Goal: Task Accomplishment & Management: Manage account settings

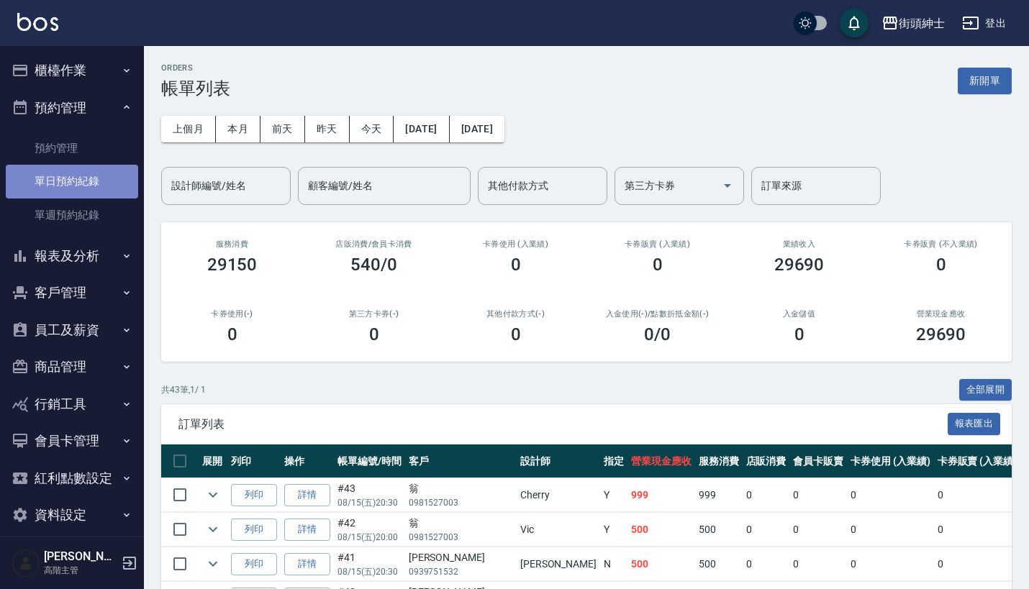
click at [103, 177] on link "單日預約紀錄" at bounding box center [72, 181] width 132 height 33
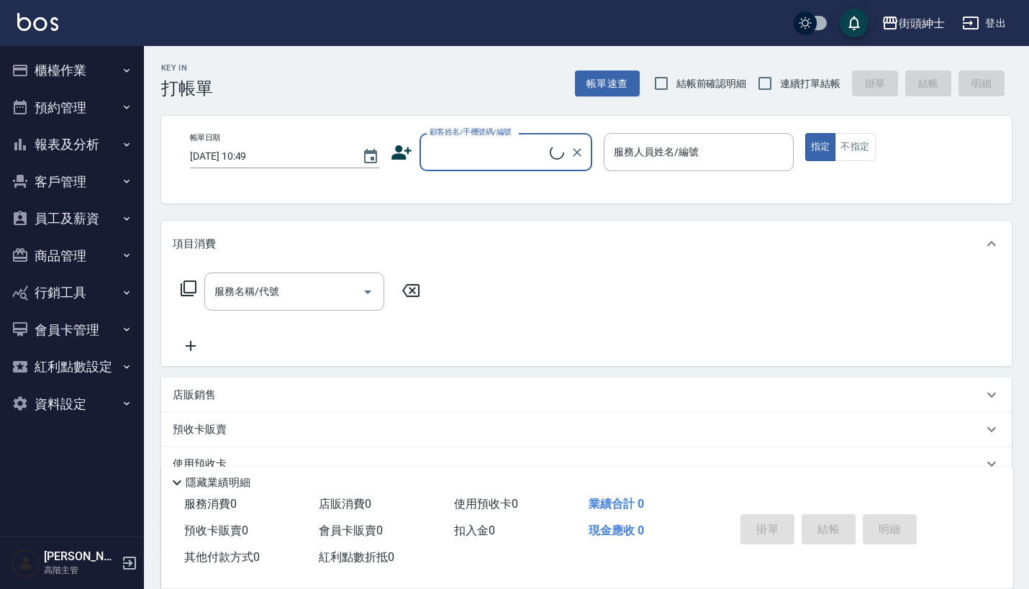
click at [96, 106] on button "預約管理" at bounding box center [72, 107] width 132 height 37
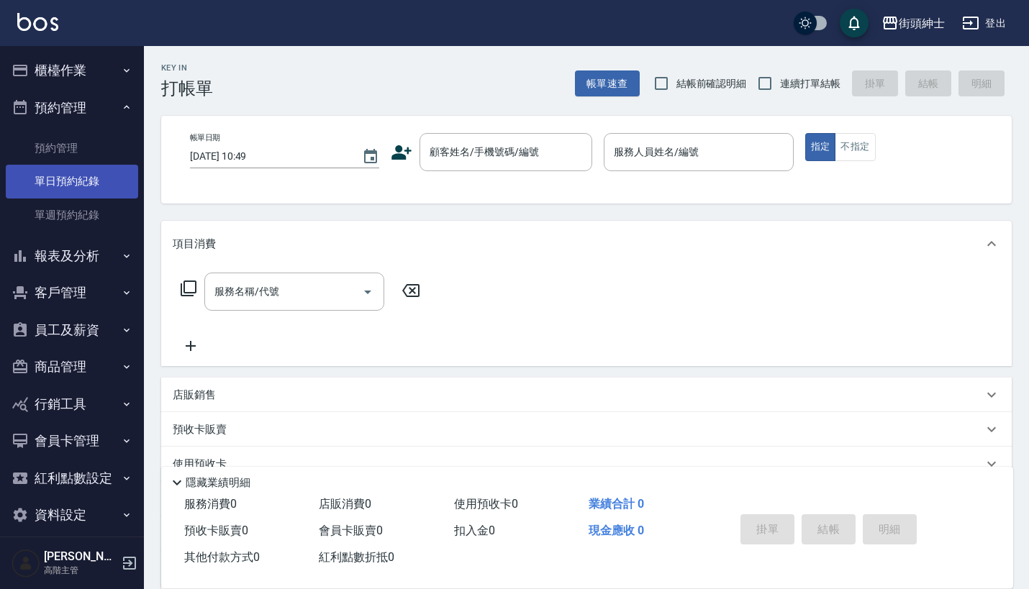
click at [102, 191] on link "單日預約紀錄" at bounding box center [72, 181] width 132 height 33
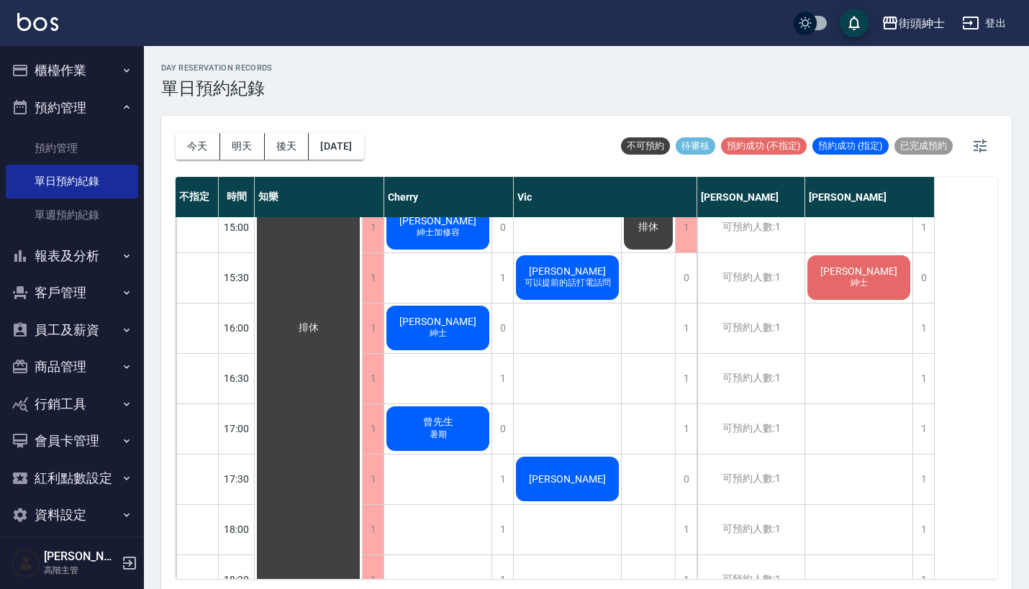
scroll to position [622, 0]
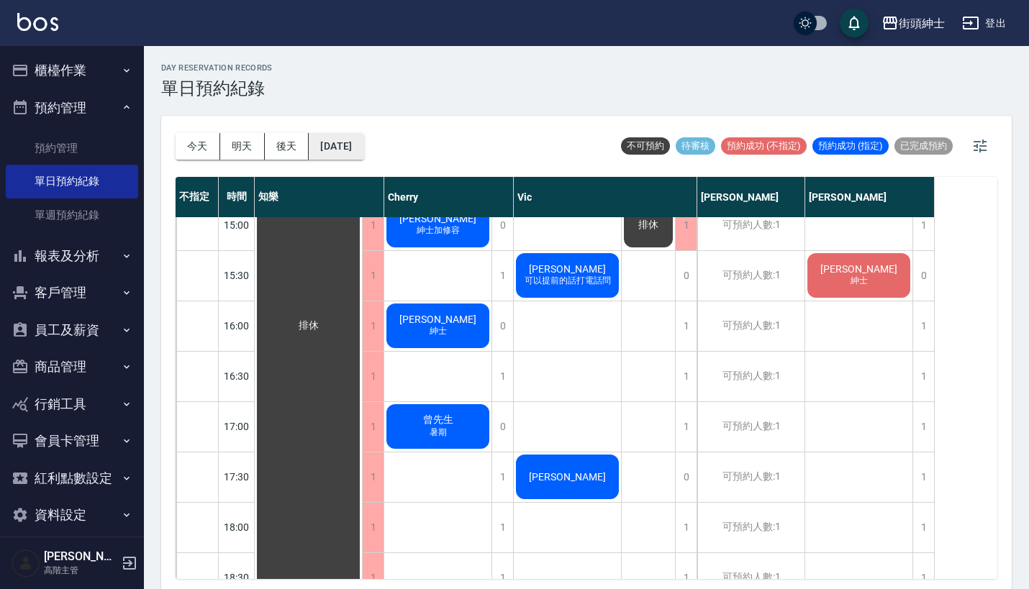
click at [356, 150] on button "[DATE]" at bounding box center [336, 146] width 55 height 27
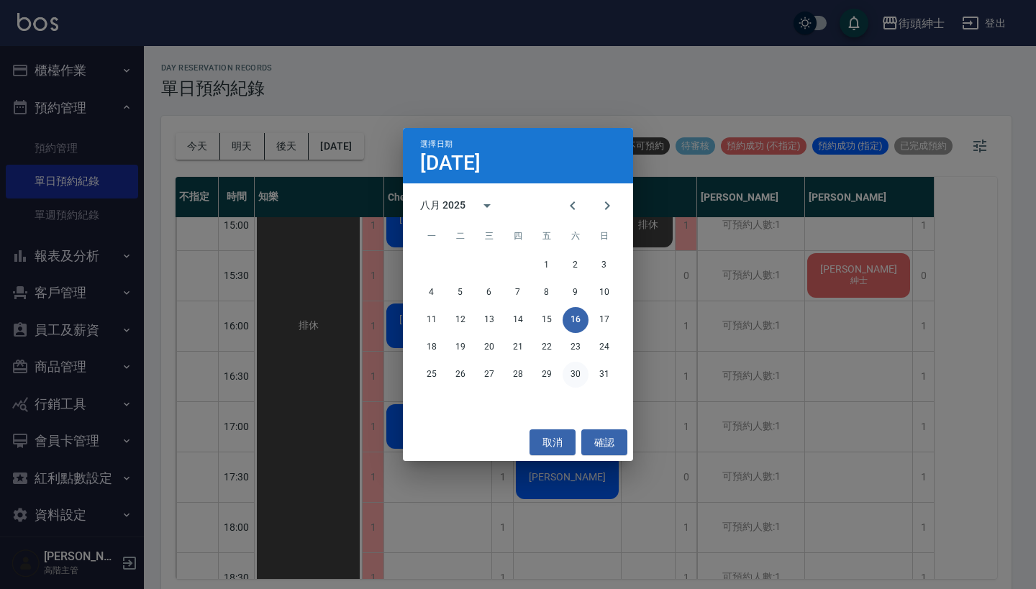
click at [568, 371] on button "30" at bounding box center [576, 375] width 26 height 26
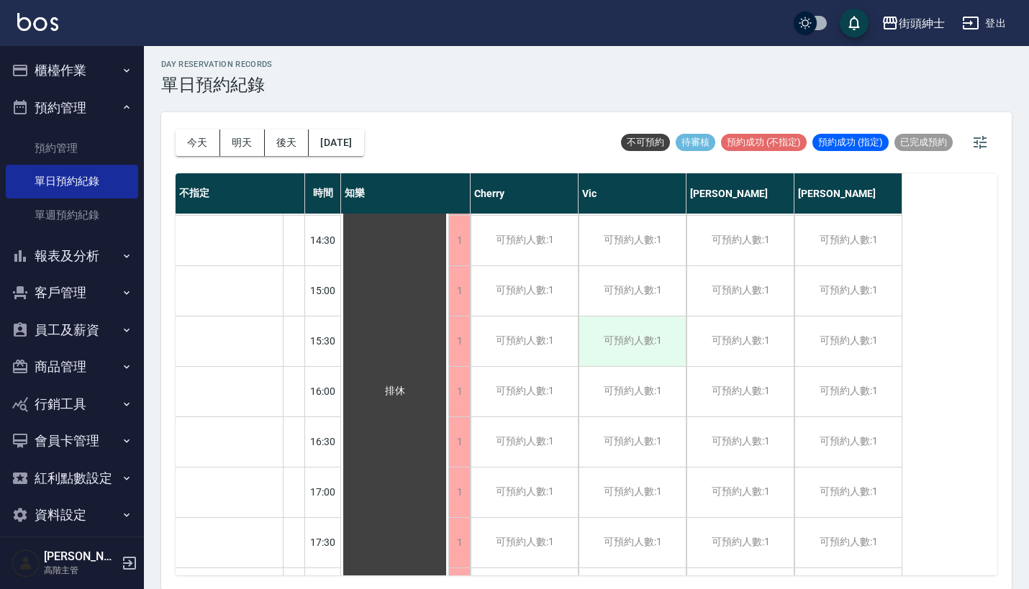
scroll to position [491, 0]
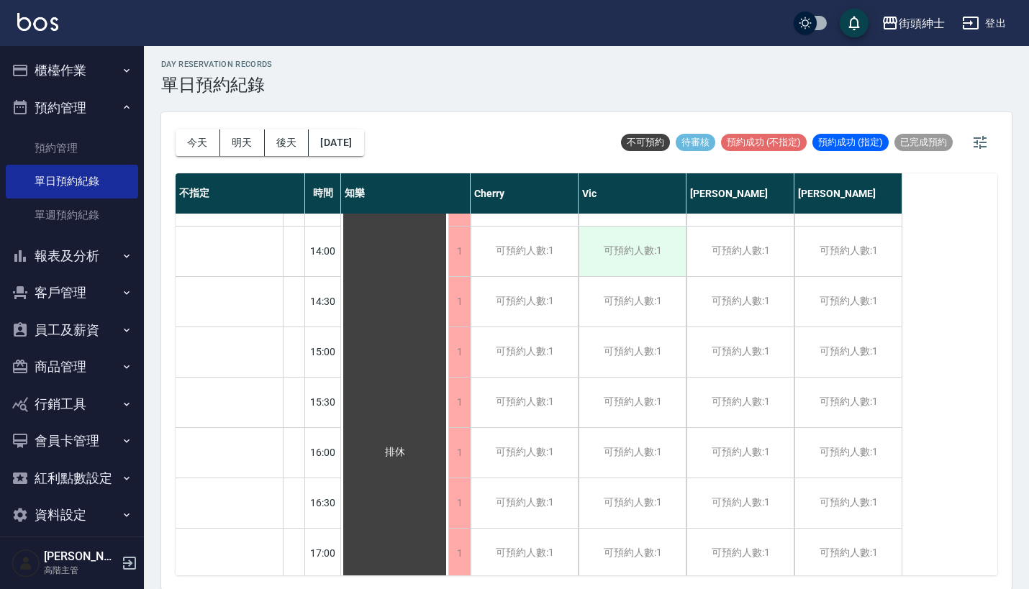
click at [642, 255] on div "可預約人數:1" at bounding box center [631, 252] width 107 height 50
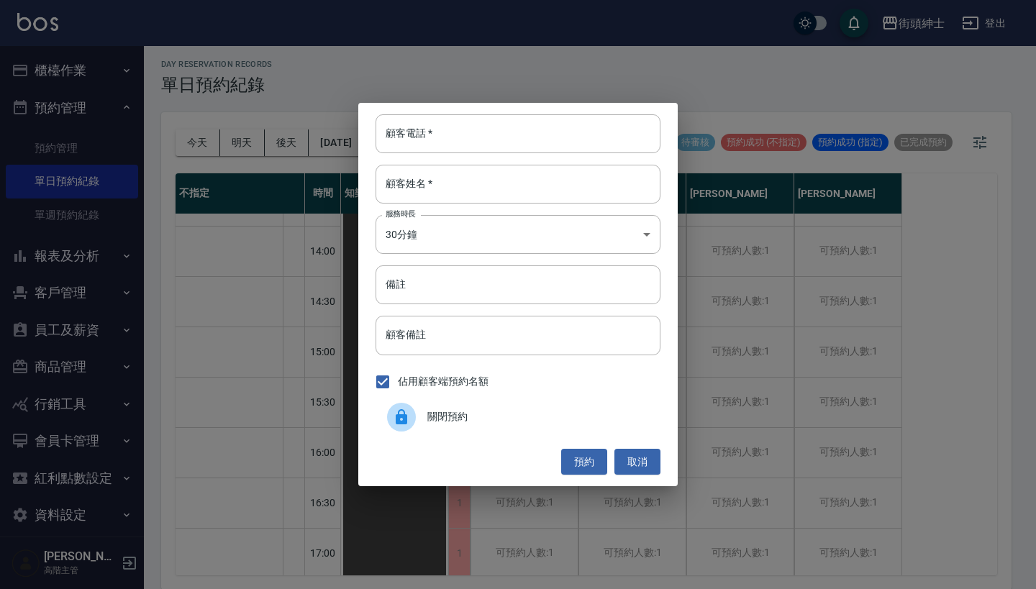
click at [445, 105] on div "顧客電話   * 顧客電話   * 顧客姓名   * 顧客姓名   * 服務時長 30分鐘 1 服務時長 備註 備註 顧客備註 顧客備註 佔用顧客端預約名額 …" at bounding box center [517, 294] width 319 height 383
paste input "Ringo 電話：0928636622"
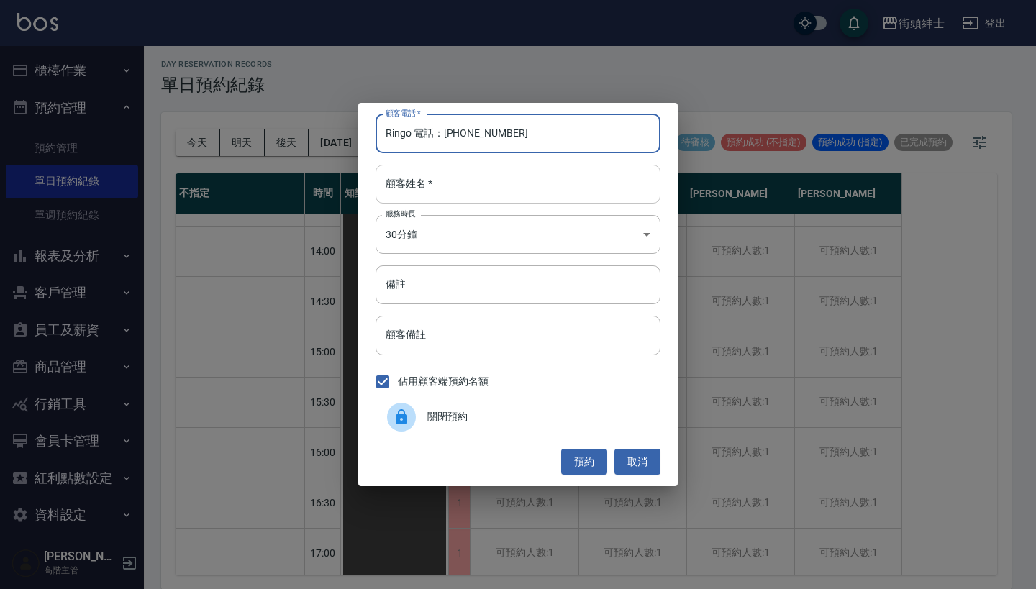
type input "Ringo 電話：0928636622"
paste input "Ringo 電話：0928636622"
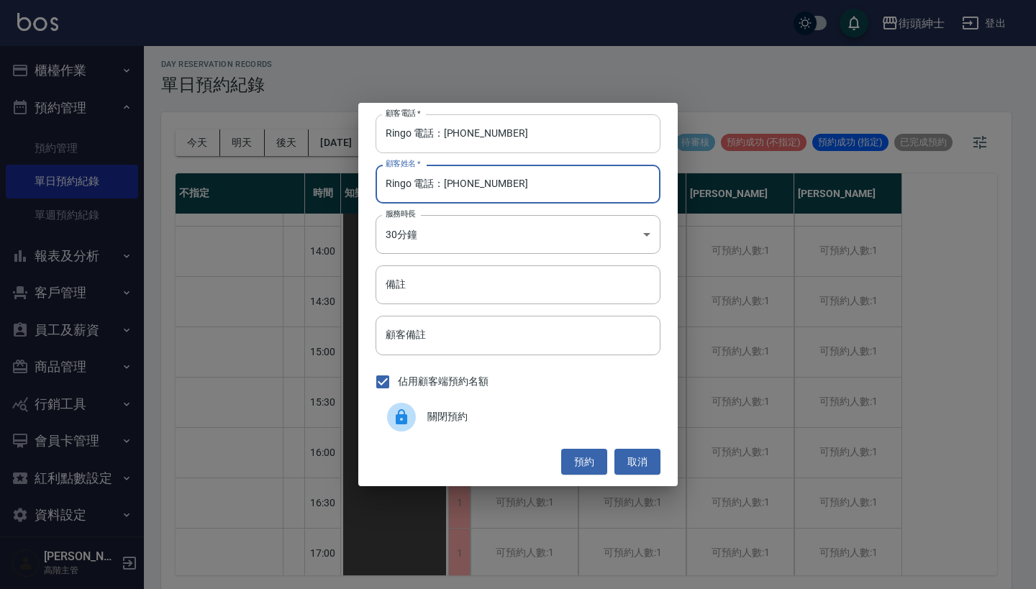
type input "Ringo 電話：0928636622"
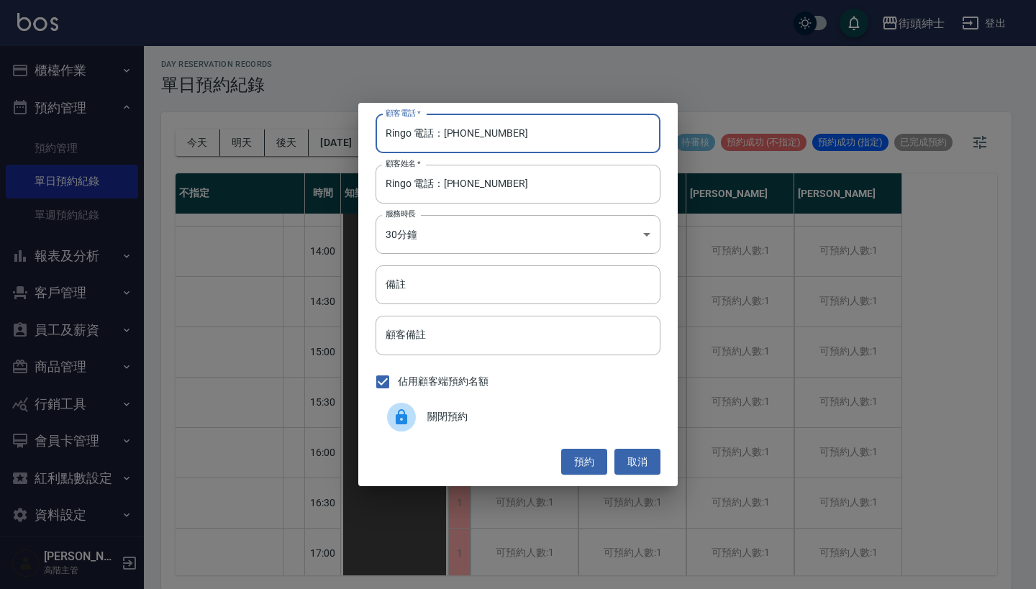
drag, startPoint x: 444, startPoint y: 135, endPoint x: 298, endPoint y: 131, distance: 146.1
click at [308, 131] on div "顧客電話   * Ringo 電話：0928636622 顧客電話   * 顧客姓名   * Ringo 電話：0928636622 顧客姓名   * 服務時…" at bounding box center [518, 294] width 1036 height 589
type input "0928636622"
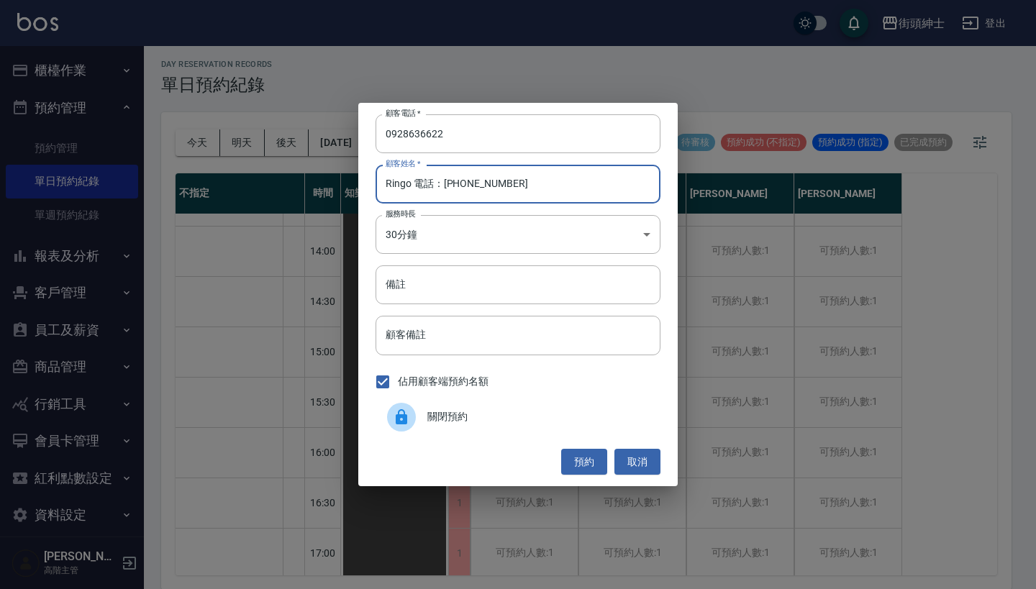
drag, startPoint x: 547, startPoint y: 177, endPoint x: 419, endPoint y: 183, distance: 128.2
click at [419, 183] on input "Ringo 電話：0928636622" at bounding box center [517, 184] width 285 height 39
click at [506, 181] on input "Ringo 電話：0928636622" at bounding box center [517, 184] width 285 height 39
drag, startPoint x: 513, startPoint y: 184, endPoint x: 431, endPoint y: 170, distance: 83.3
click at [421, 178] on input "Ringo 電話：0928636622" at bounding box center [517, 184] width 285 height 39
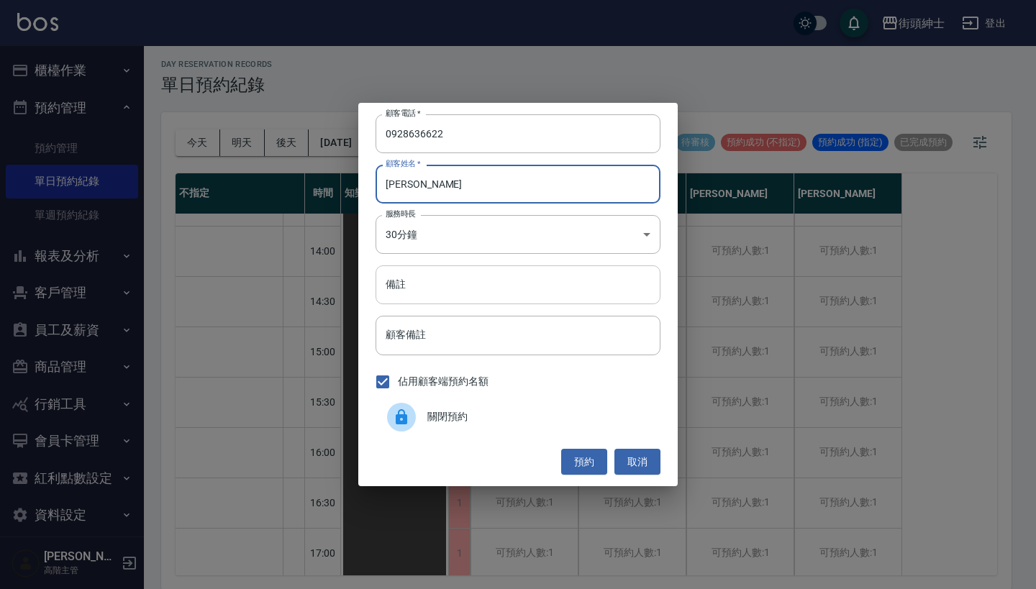
type input "Ringo"
click at [432, 288] on input "備註" at bounding box center [517, 284] width 285 height 39
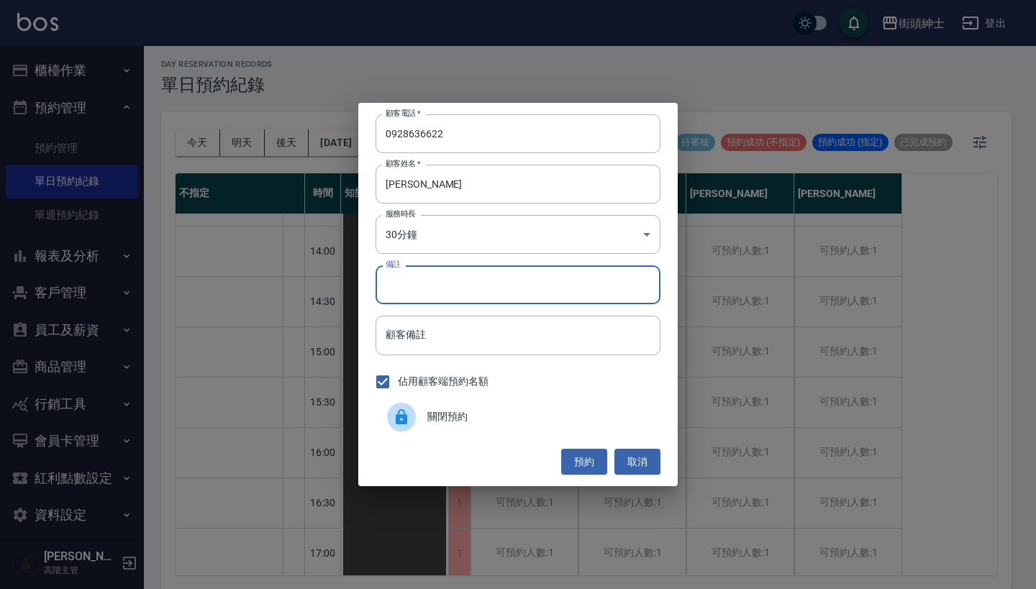
type input "g"
type input "紳士加修容"
click at [585, 460] on button "預約" at bounding box center [584, 462] width 46 height 27
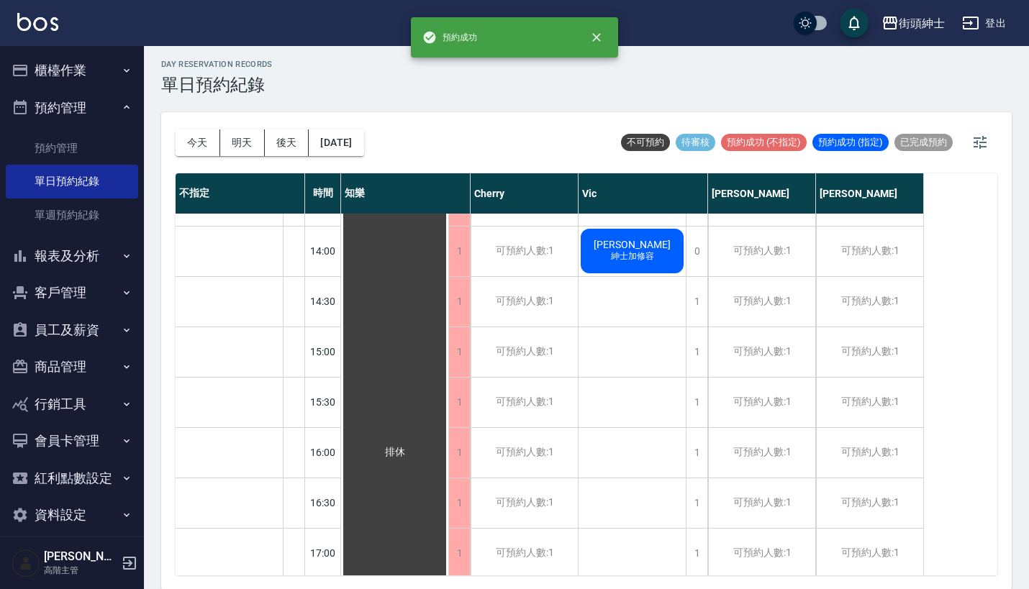
scroll to position [480, 0]
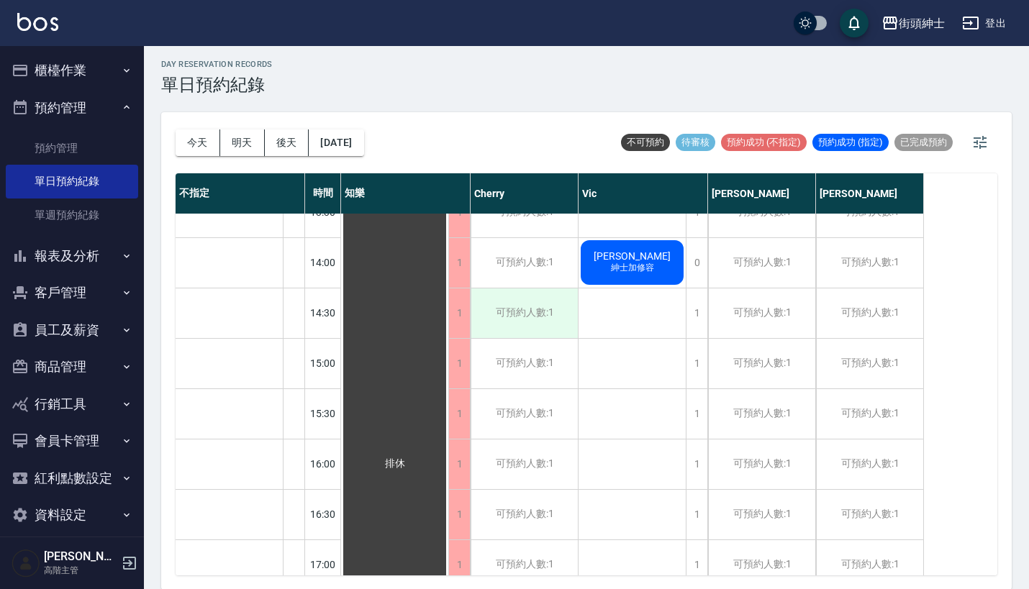
click at [535, 306] on div "可預約人數:1" at bounding box center [523, 313] width 107 height 50
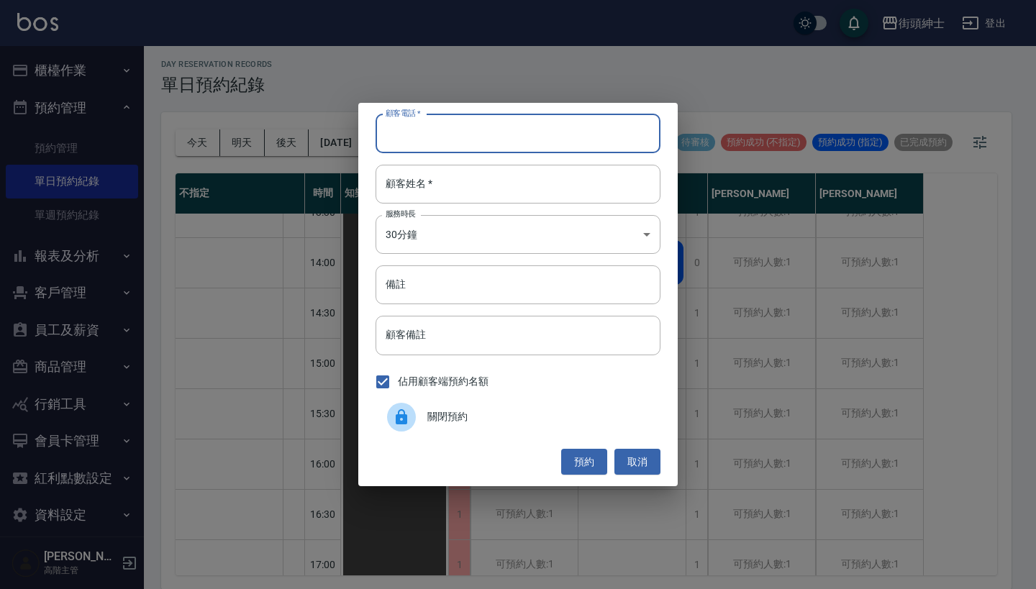
paste input "Ringo 電話：0928636622"
type input "Ringo 電話：0928636622"
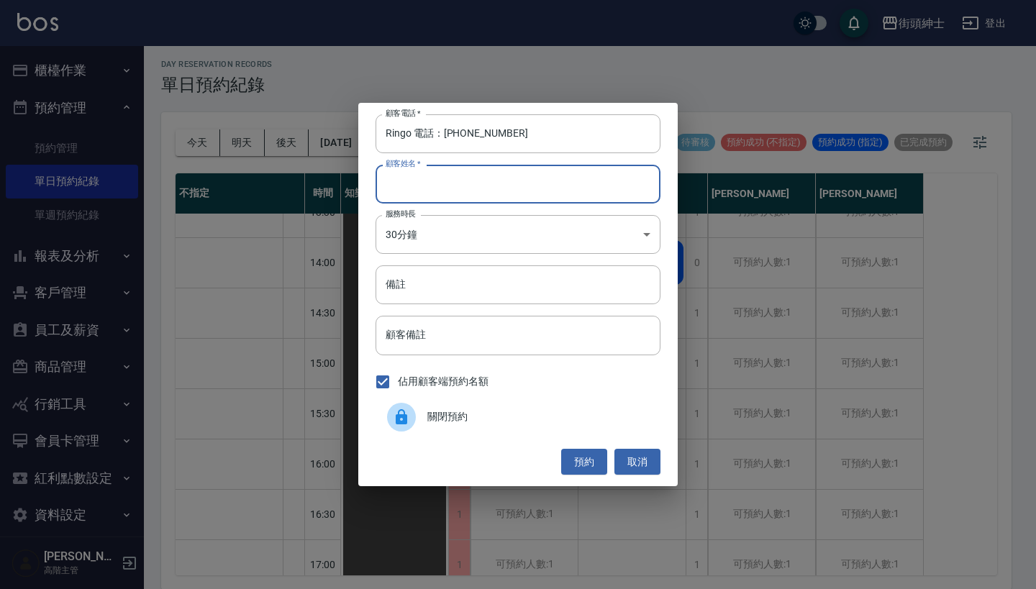
paste input "Ringo 電話：0928636622"
type input "Ringo 電話：0928636622"
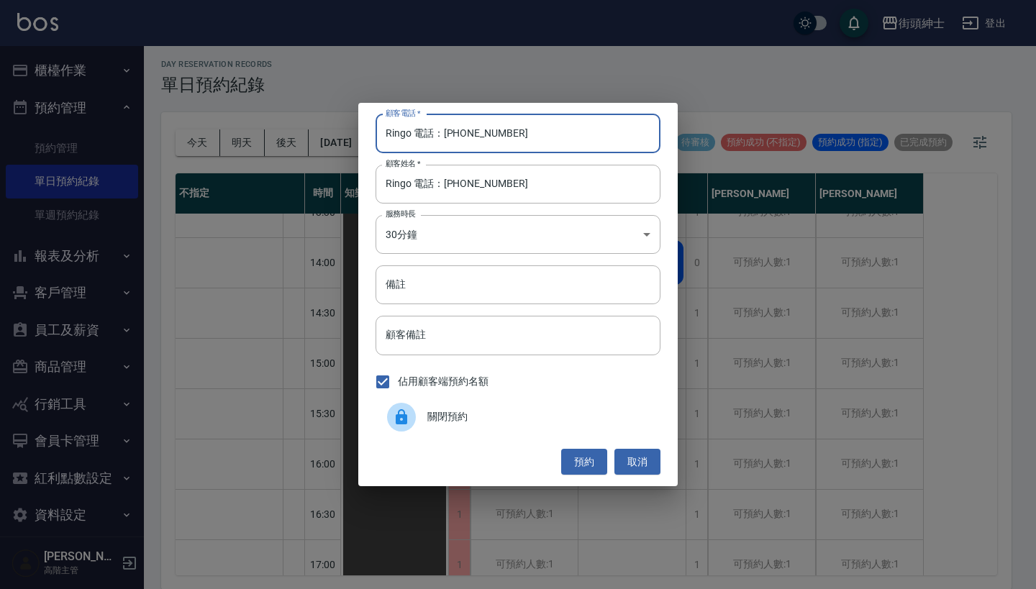
drag, startPoint x: 424, startPoint y: 136, endPoint x: 304, endPoint y: 136, distance: 120.1
click at [309, 136] on div "顧客電話   * Ringo 電話：0928636622 顧客電話   * 顧客姓名   * Ringo 電話：0928636622 顧客姓名   * 服務時…" at bounding box center [518, 294] width 1036 height 589
type input "0928636622"
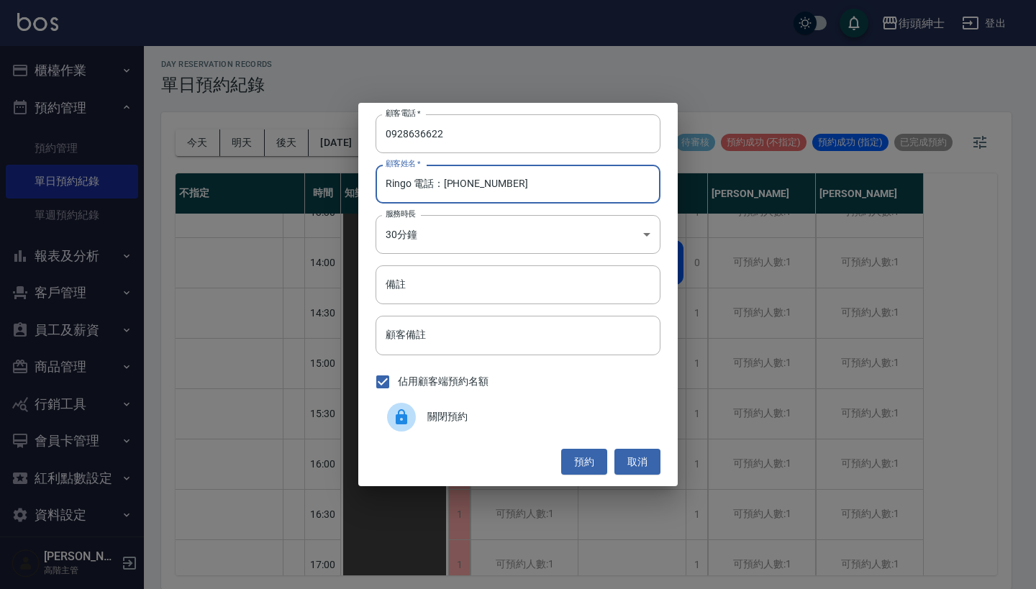
drag, startPoint x: 550, startPoint y: 194, endPoint x: 413, endPoint y: 191, distance: 137.4
click at [413, 190] on input "Ringo 電話：0928636622" at bounding box center [517, 184] width 285 height 39
type input "Ringo"
click at [493, 294] on input "備註" at bounding box center [517, 284] width 285 height 39
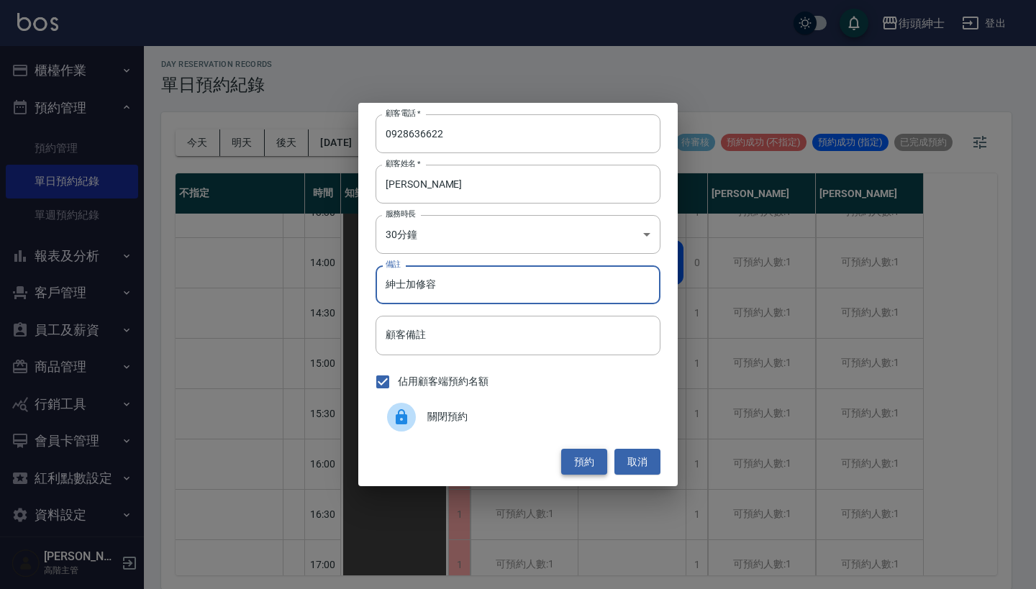
type input "紳士加修容"
click at [576, 455] on button "預約" at bounding box center [584, 462] width 46 height 27
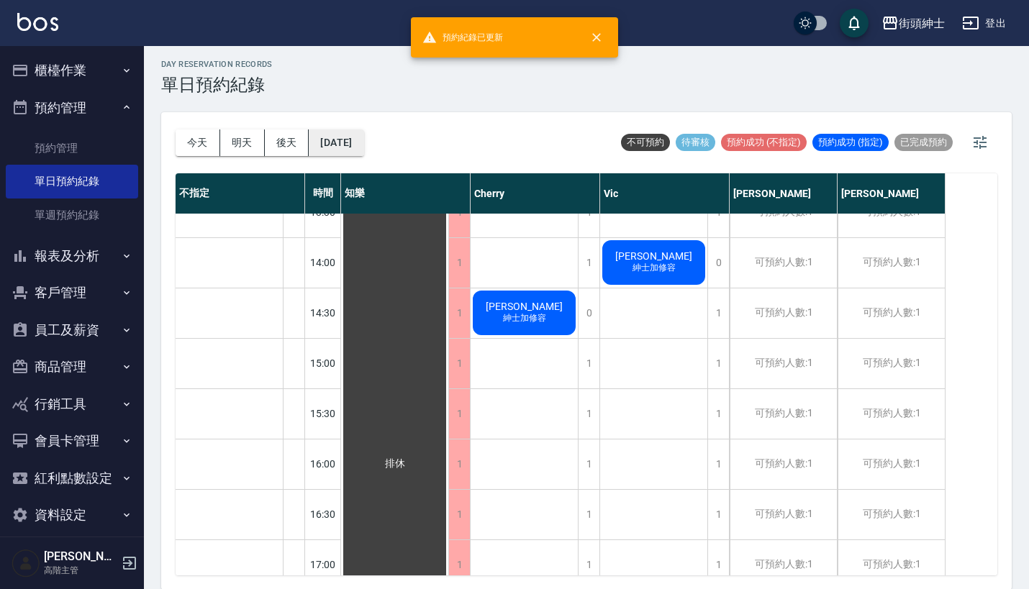
click at [363, 146] on button "2025/08/30" at bounding box center [336, 142] width 55 height 27
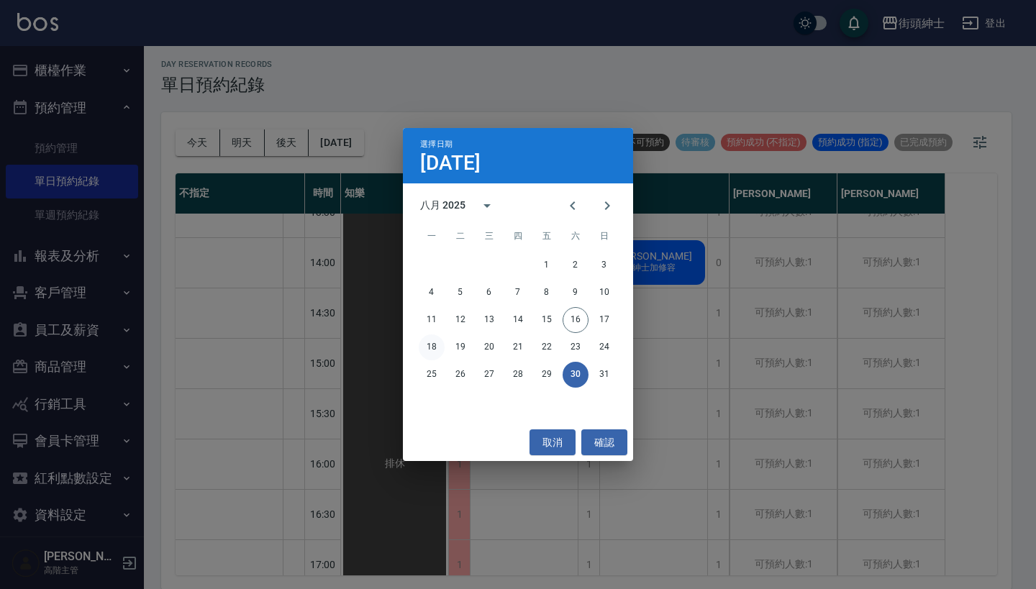
click at [429, 342] on button "18" at bounding box center [432, 347] width 26 height 26
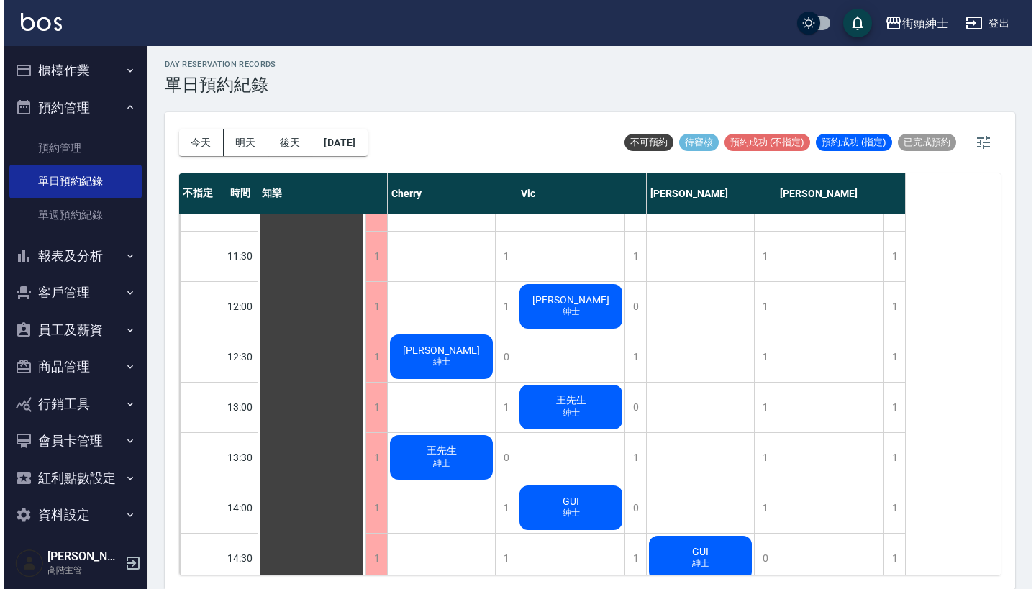
scroll to position [236, 0]
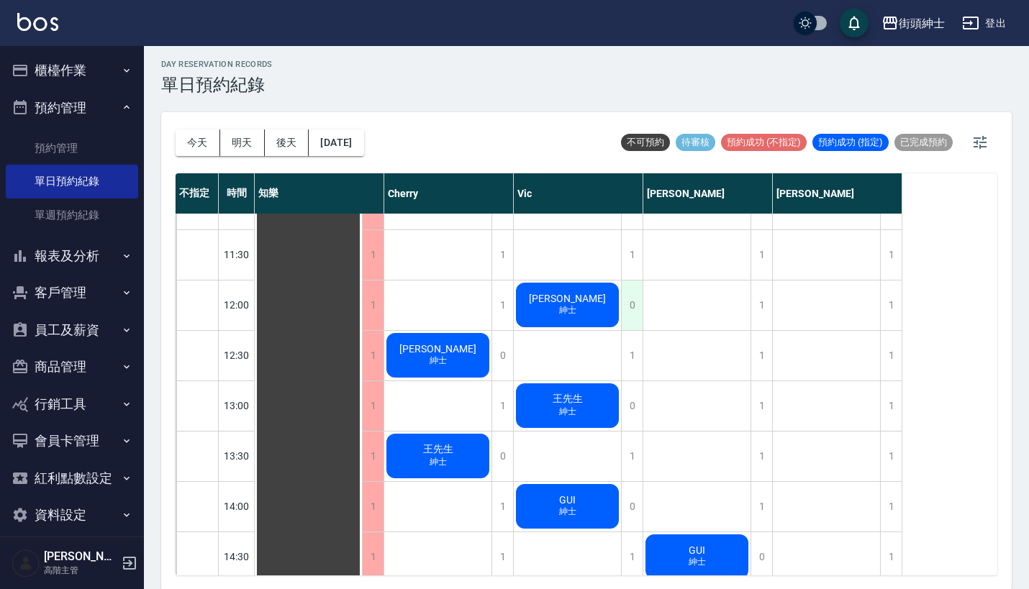
click at [631, 303] on div "0" at bounding box center [632, 306] width 22 height 50
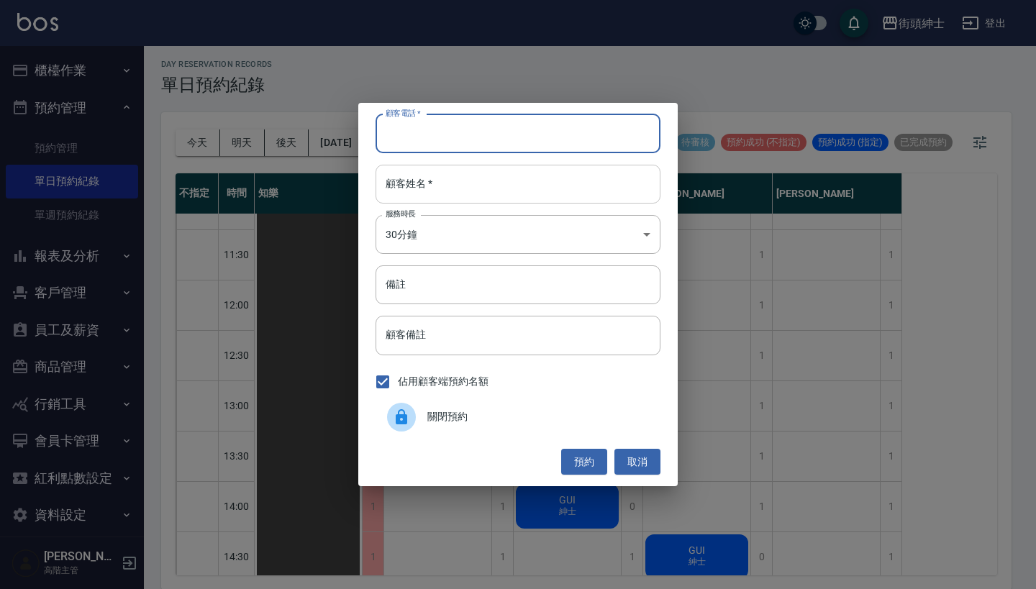
paste input "徐先生 電話：0930289138"
type input "徐先生 電話：0930289138"
paste input "徐先生 電話：0930289138"
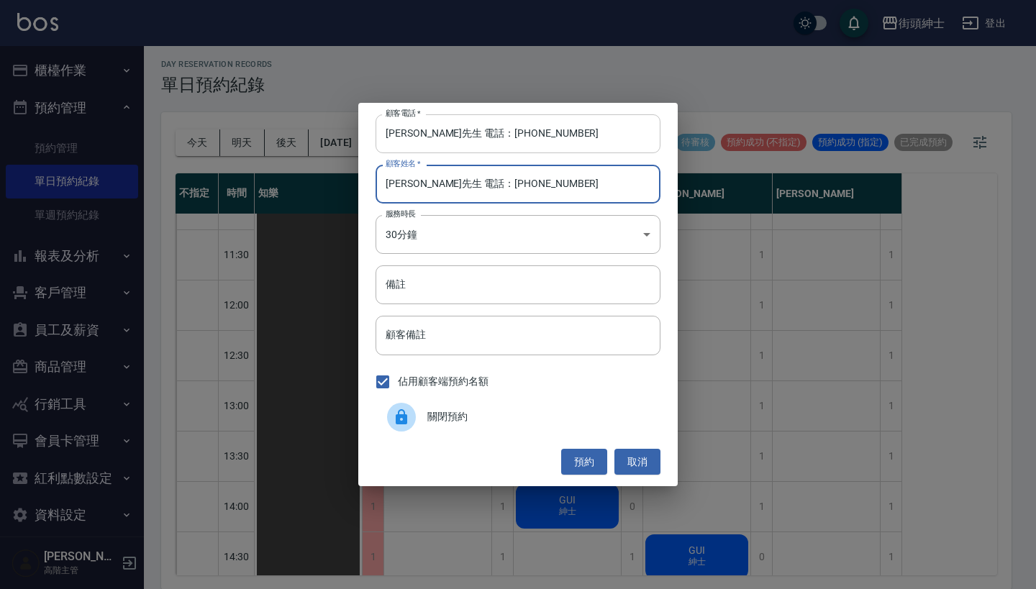
type input "徐先生 電話：0930289138"
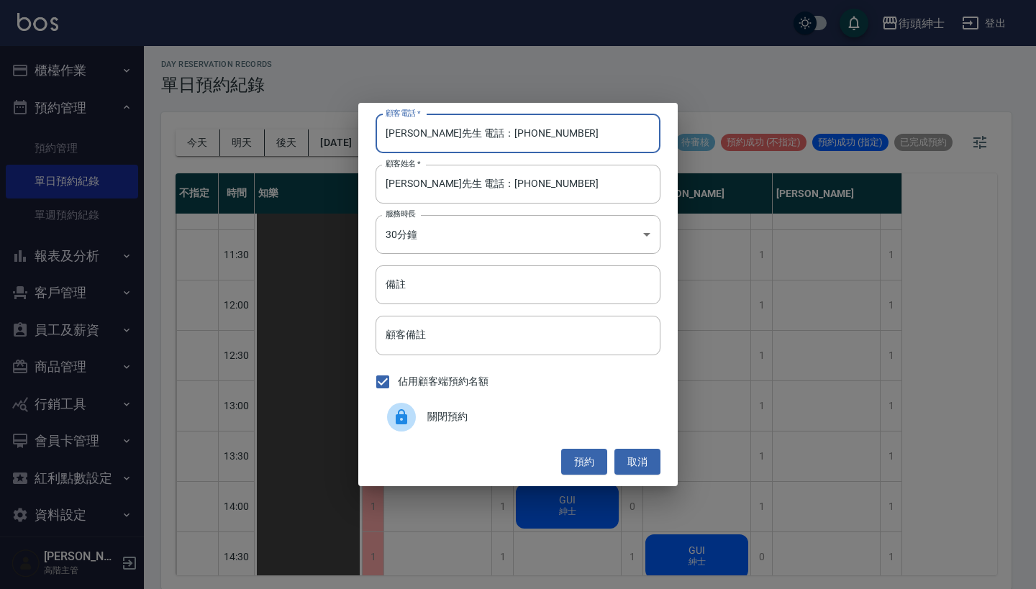
drag, startPoint x: 447, startPoint y: 136, endPoint x: 339, endPoint y: 129, distance: 108.1
click at [339, 129] on div "顧客電話   * 徐先生 電話：0930289138 顧客電話   * 顧客姓名   * 徐先生 電話：0930289138 顧客姓名   * 服務時長 30…" at bounding box center [518, 294] width 1036 height 589
type input "0930289138"
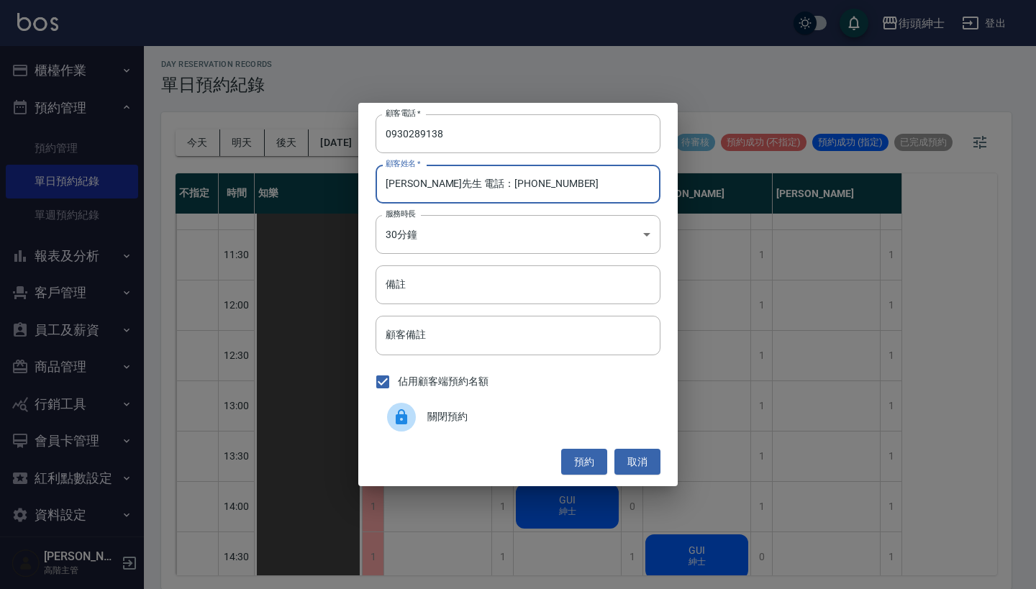
drag, startPoint x: 532, startPoint y: 194, endPoint x: 415, endPoint y: 188, distance: 116.6
click at [415, 188] on input "徐先生 電話：0930289138" at bounding box center [517, 184] width 285 height 39
type input "徐先生"
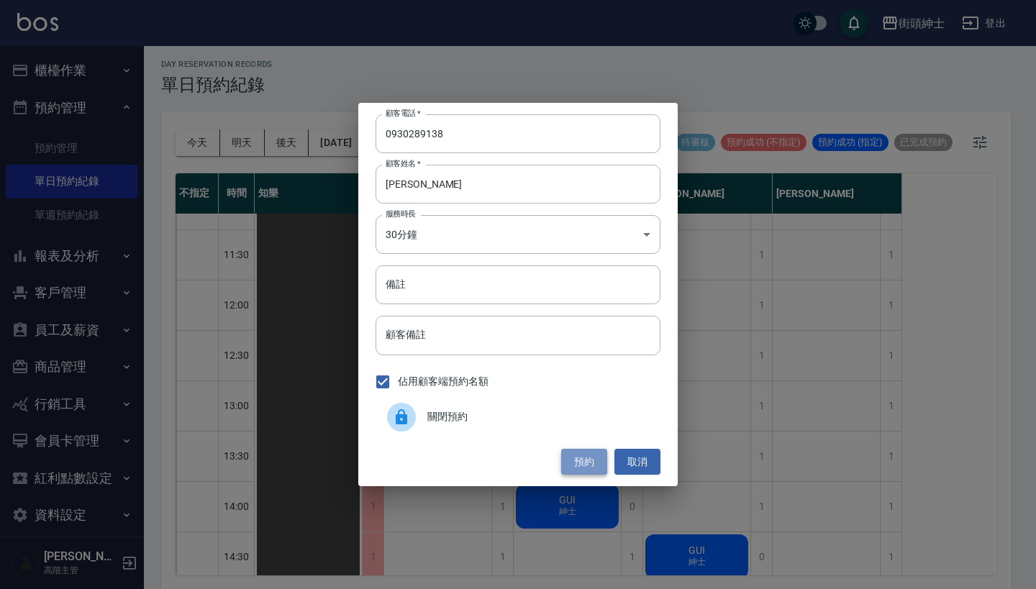
click at [583, 457] on button "預約" at bounding box center [584, 462] width 46 height 27
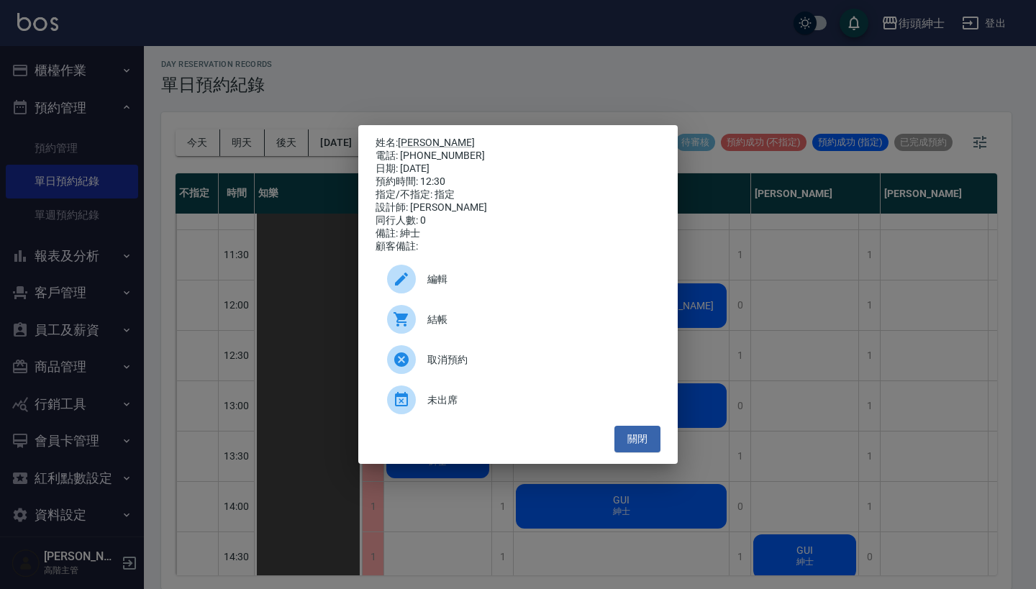
click at [542, 287] on span "編輯" at bounding box center [538, 279] width 222 height 15
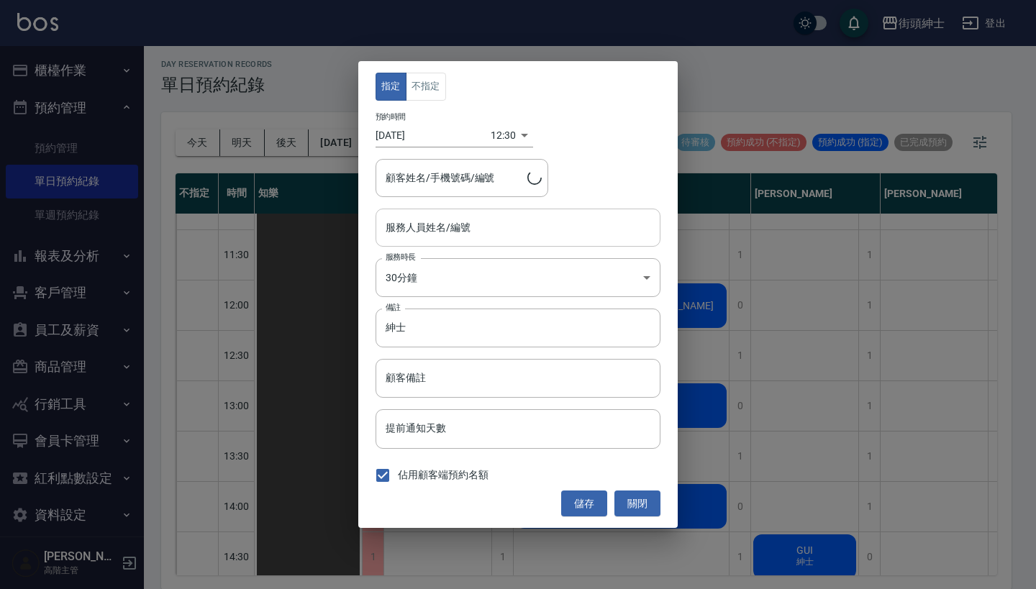
type input "jason/0931341800"
type input "Cherry(無代號)"
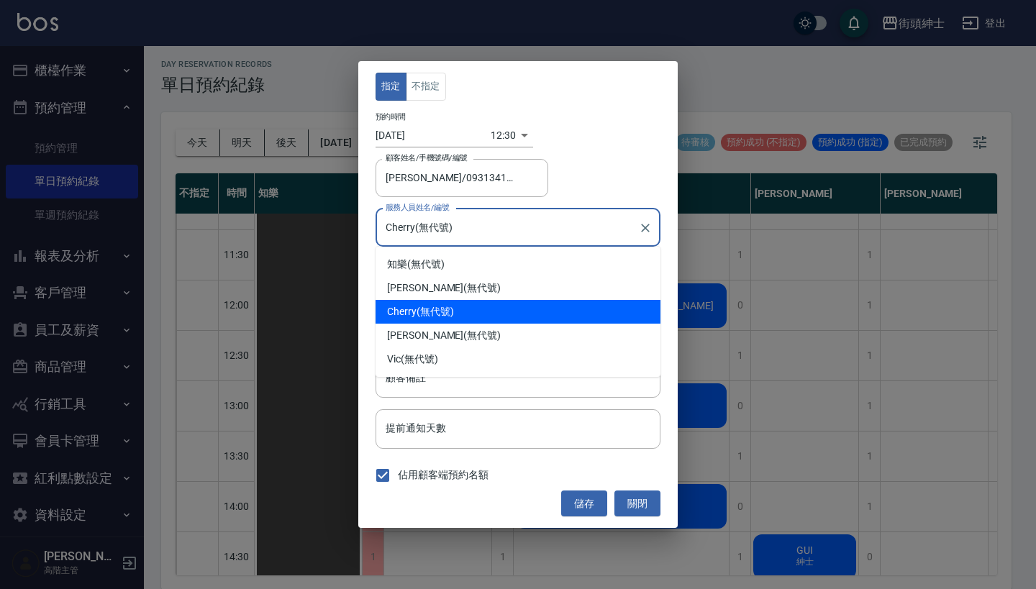
click at [482, 230] on input "Cherry(無代號)" at bounding box center [507, 227] width 250 height 25
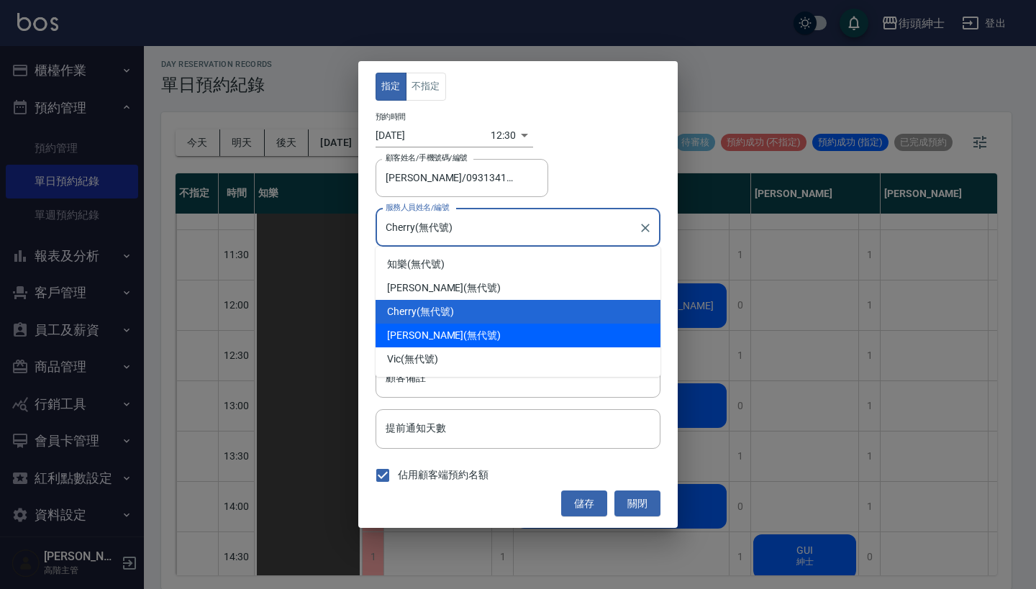
click at [774, 300] on div "指定 不指定 預約時間 2025/08/18 12:30 1755491400000 顧客姓名/手機號碼/編號 jason/0931341800 顧客姓名/手…" at bounding box center [518, 294] width 1036 height 589
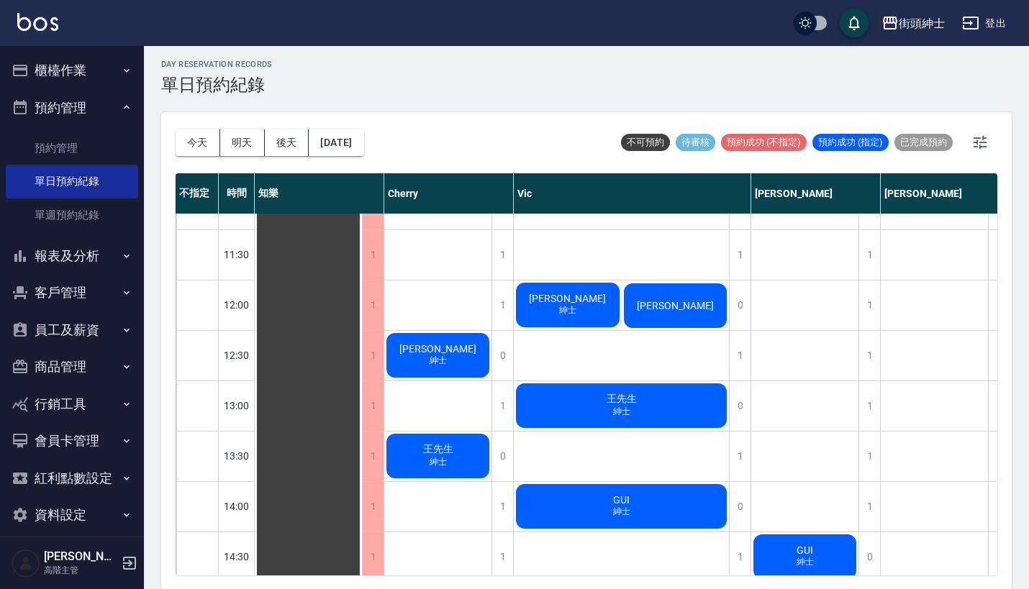
click at [429, 360] on span "紳士" at bounding box center [438, 361] width 23 height 12
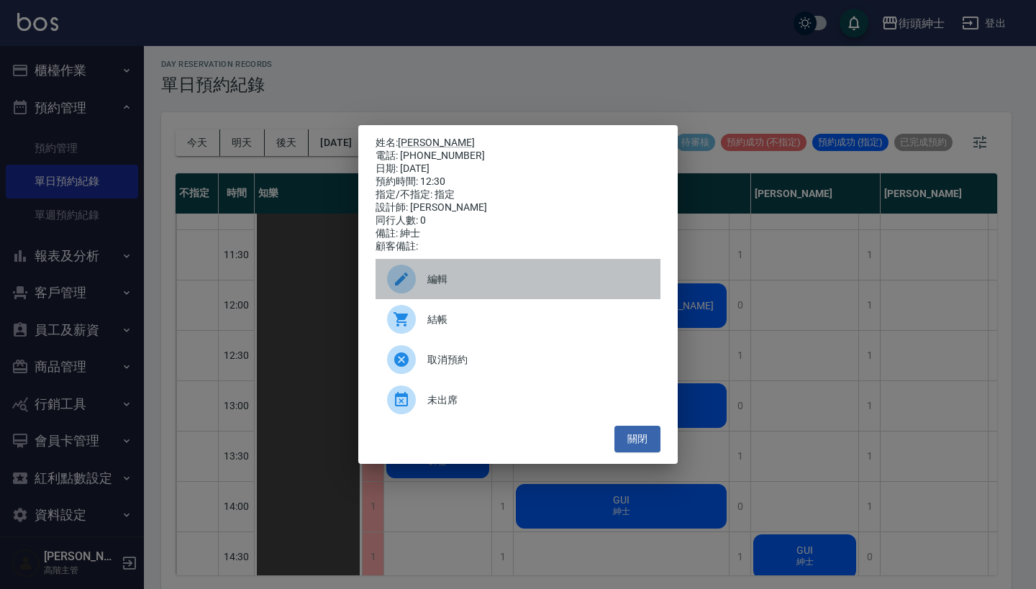
click at [468, 281] on span "編輯" at bounding box center [538, 279] width 222 height 15
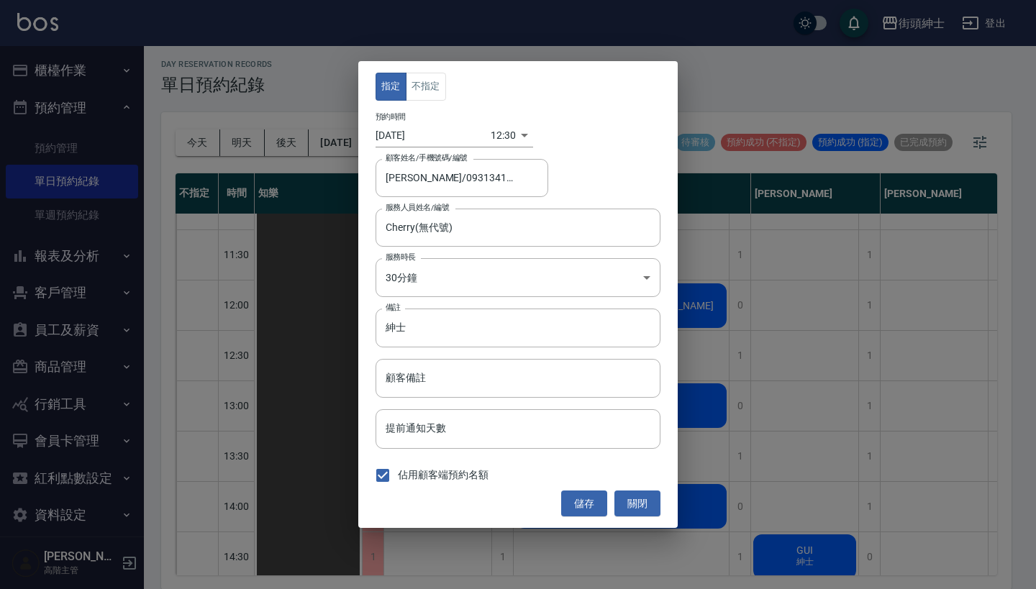
click at [495, 142] on body "街頭紳士 登出 櫃檯作業 打帳單 帳單列表 掛單列表 座位開單 營業儀表板 現金收支登錄 高階收支登錄 材料自購登錄 每日結帳 排班表 現場電腦打卡 掃碼打卡…" at bounding box center [518, 292] width 1036 height 593
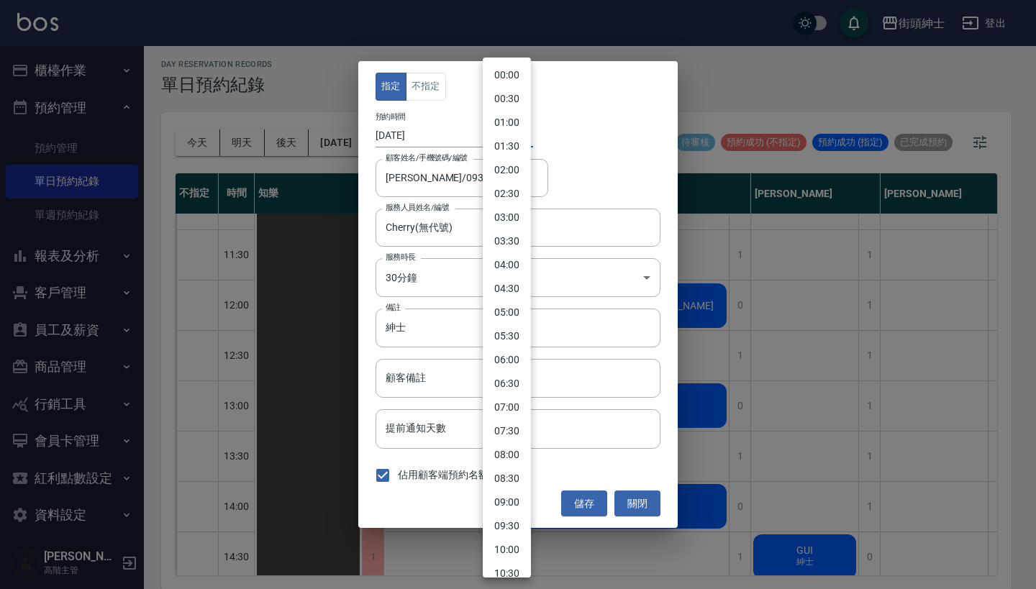
scroll to position [352, 0]
click at [511, 286] on li "12:00" at bounding box center [507, 293] width 48 height 24
type input "1755489600000"
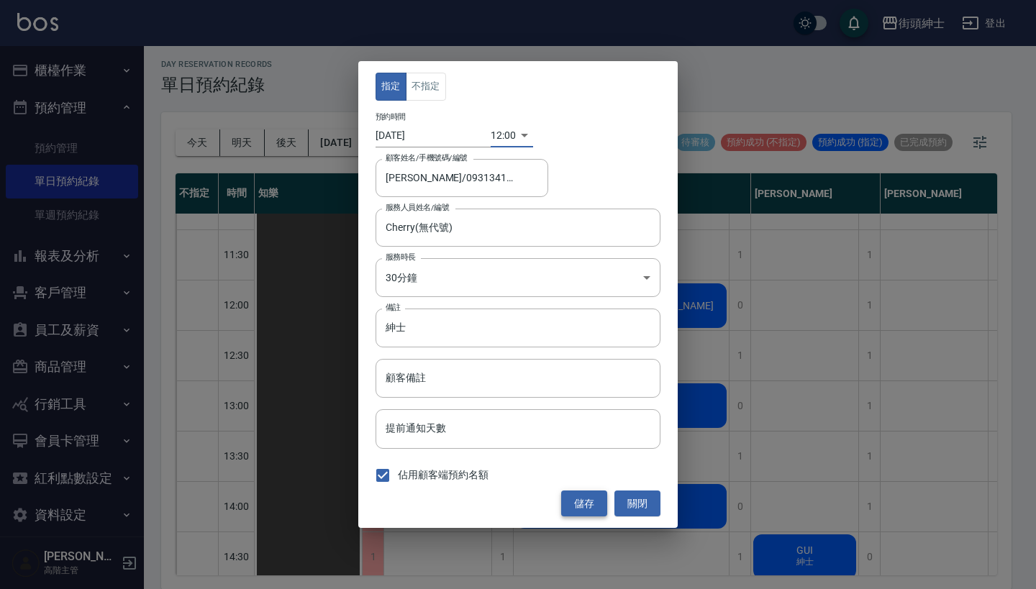
click at [580, 506] on button "儲存" at bounding box center [584, 504] width 46 height 27
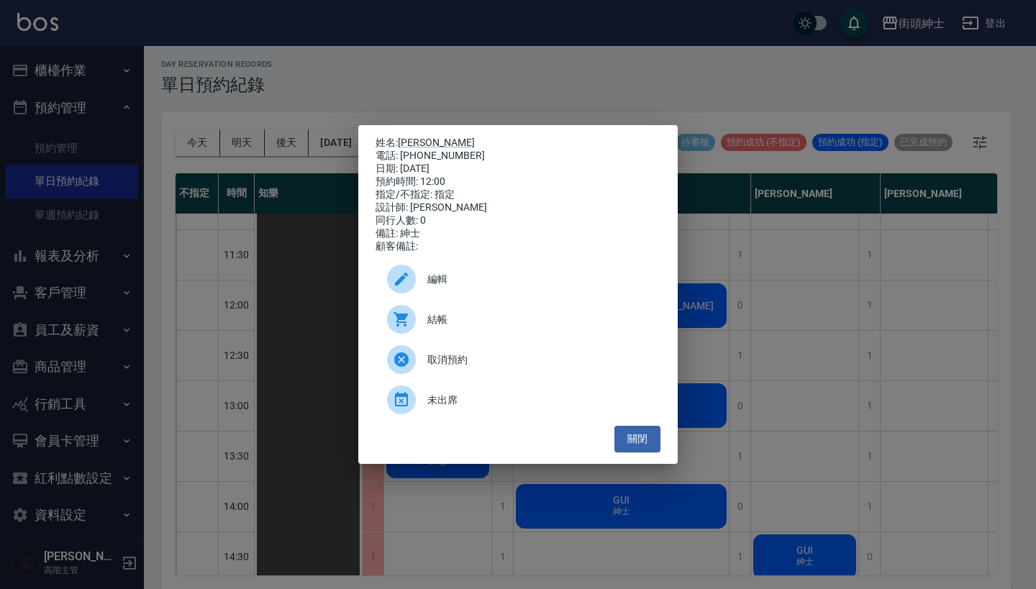
click at [585, 276] on div "編輯" at bounding box center [517, 279] width 285 height 40
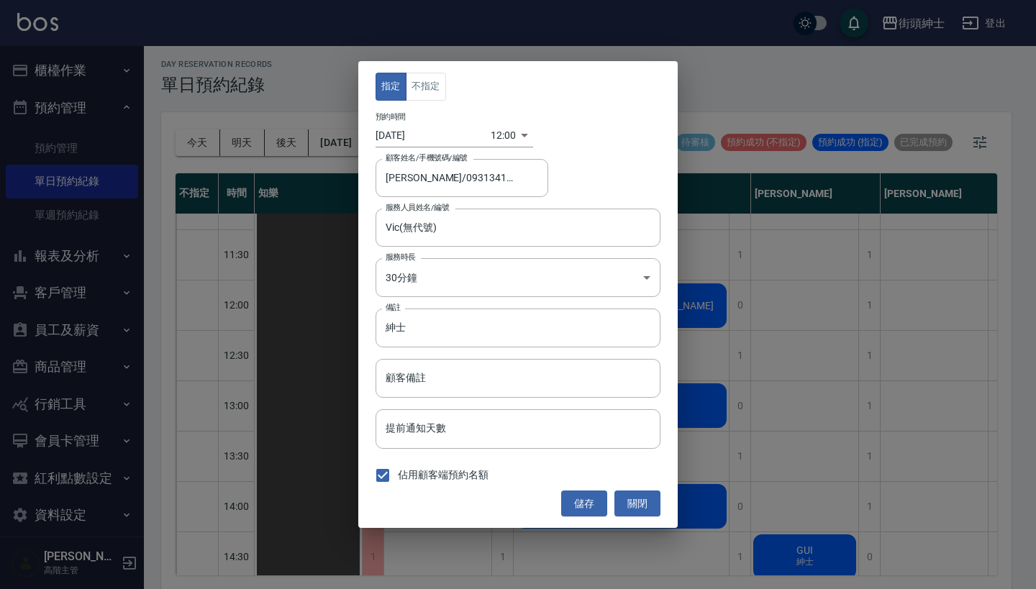
click at [500, 147] on body "街頭紳士 登出 櫃檯作業 打帳單 帳單列表 掛單列表 座位開單 營業儀表板 現金收支登錄 高階收支登錄 材料自購登錄 每日結帳 排班表 現場電腦打卡 掃碼打卡…" at bounding box center [518, 292] width 1036 height 593
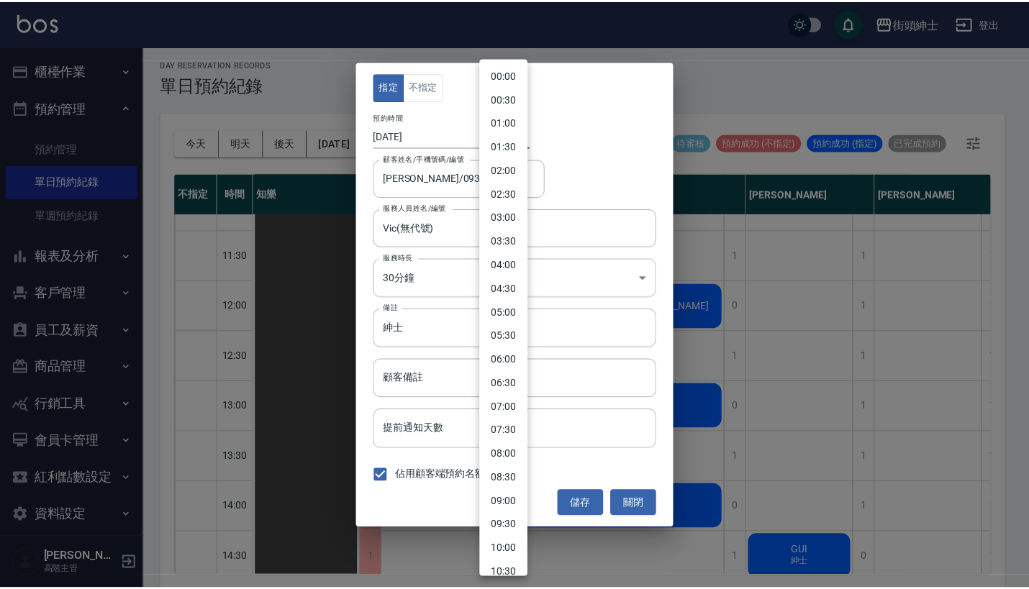
scroll to position [328, 0]
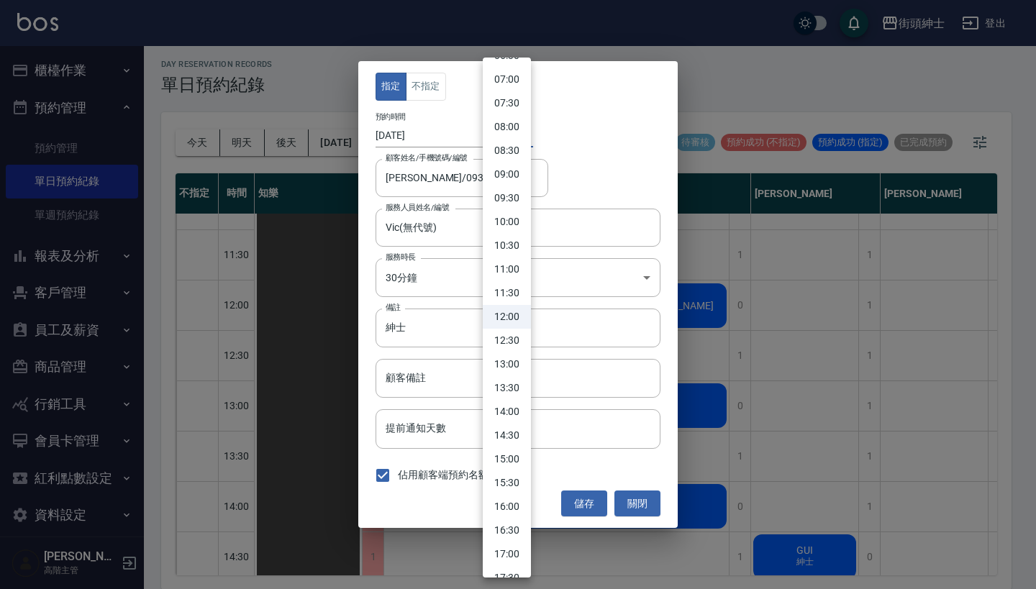
click at [516, 336] on li "12:30" at bounding box center [507, 341] width 48 height 24
type input "1755491400000"
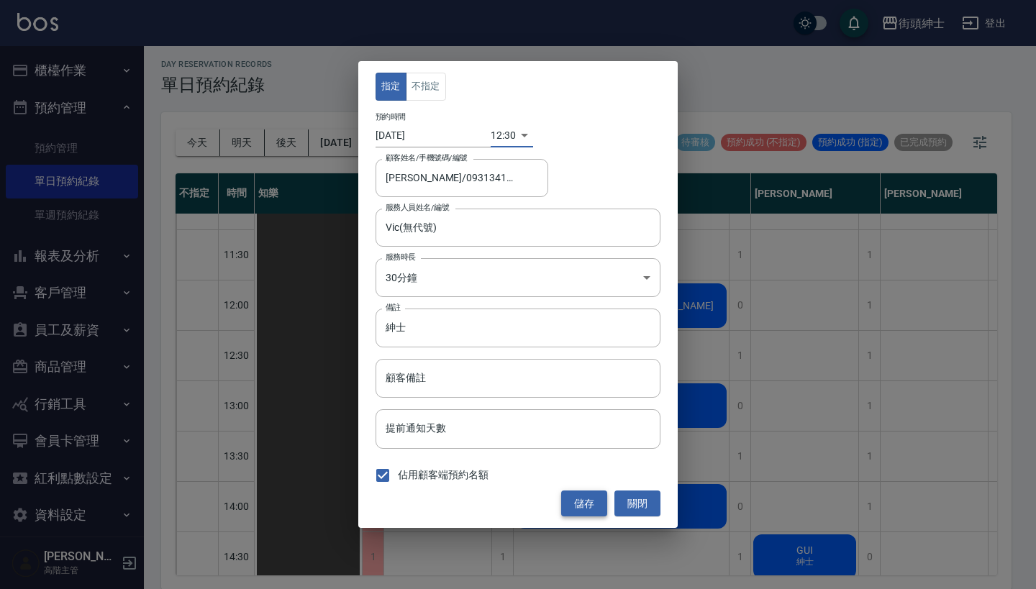
click at [596, 500] on button "儲存" at bounding box center [584, 504] width 46 height 27
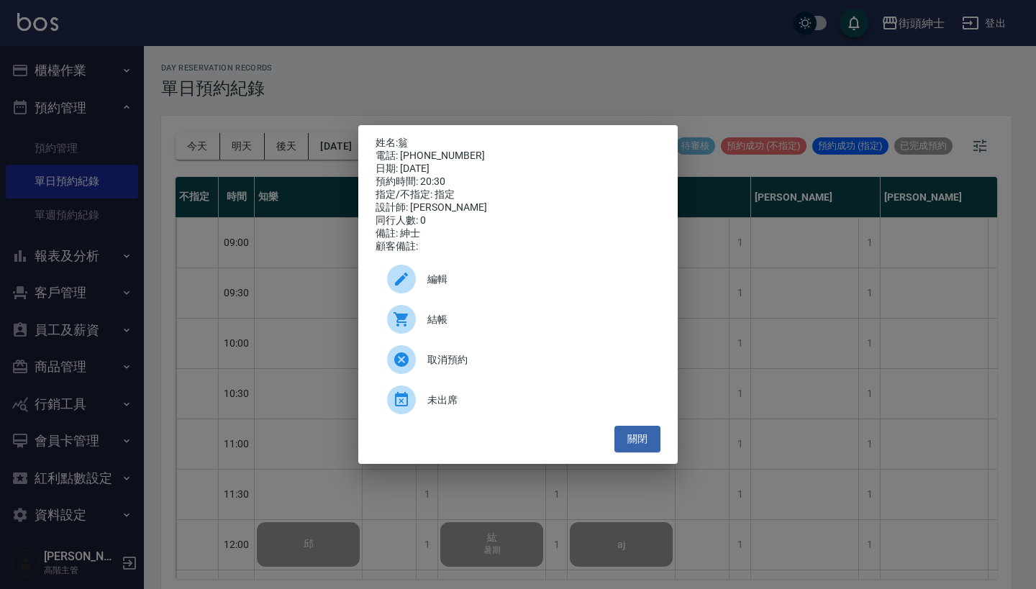
click at [513, 102] on div "姓名: 翁 電話: [PHONE_NUMBER] 日期: [DATE] 預約時間: 20:30 指定/不指定: 指定 設計師: [PERSON_NAME] 同…" at bounding box center [518, 294] width 1036 height 589
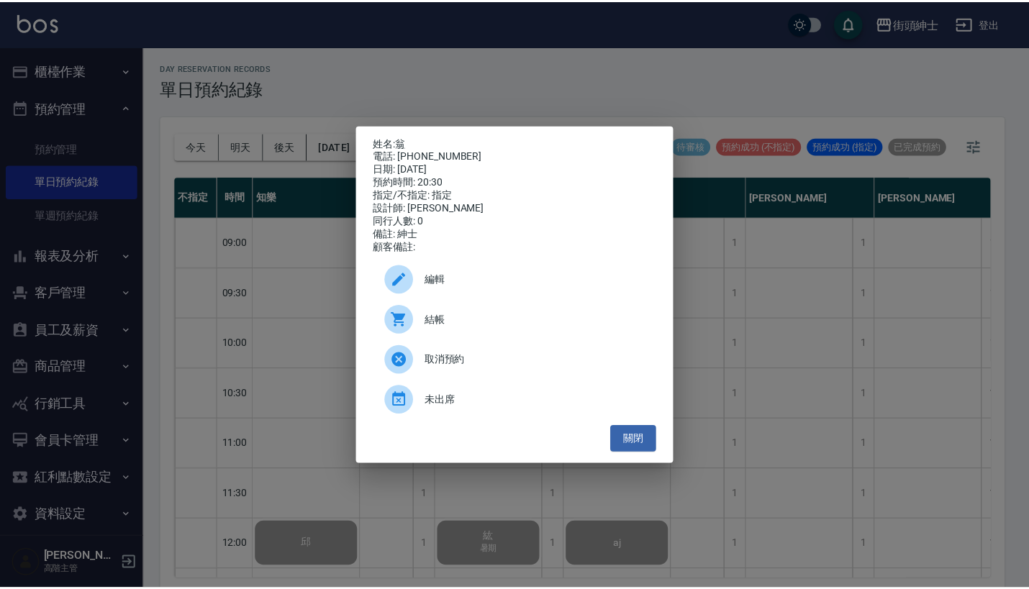
scroll to position [995, 0]
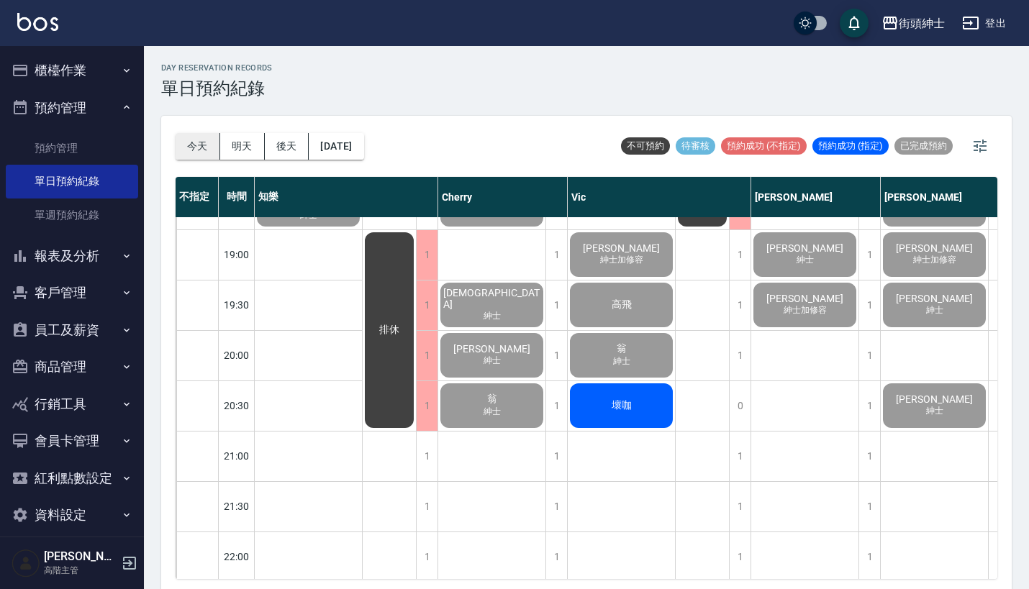
click at [206, 140] on button "今天" at bounding box center [198, 146] width 45 height 27
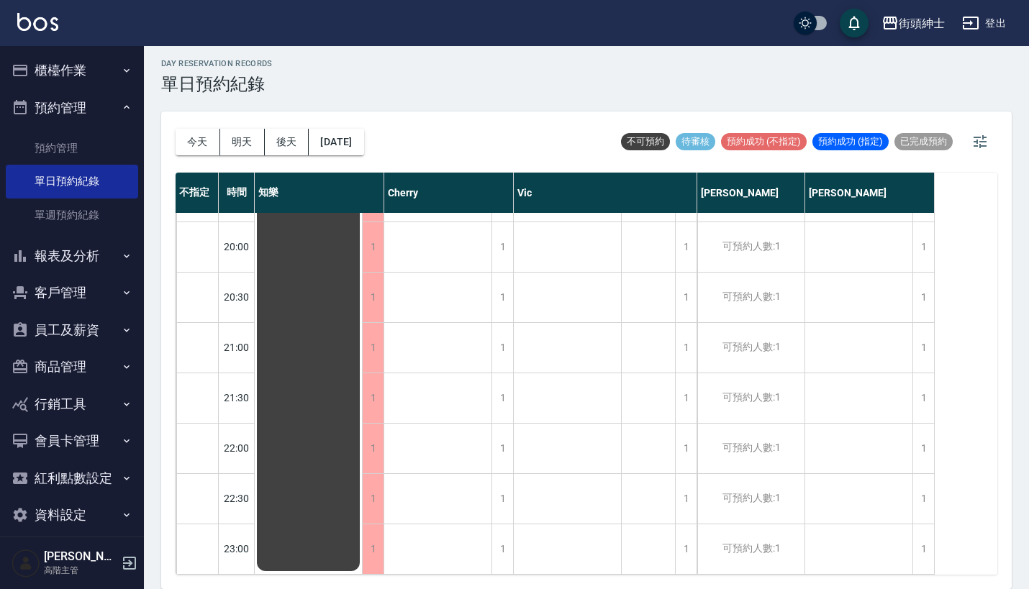
scroll to position [4, 0]
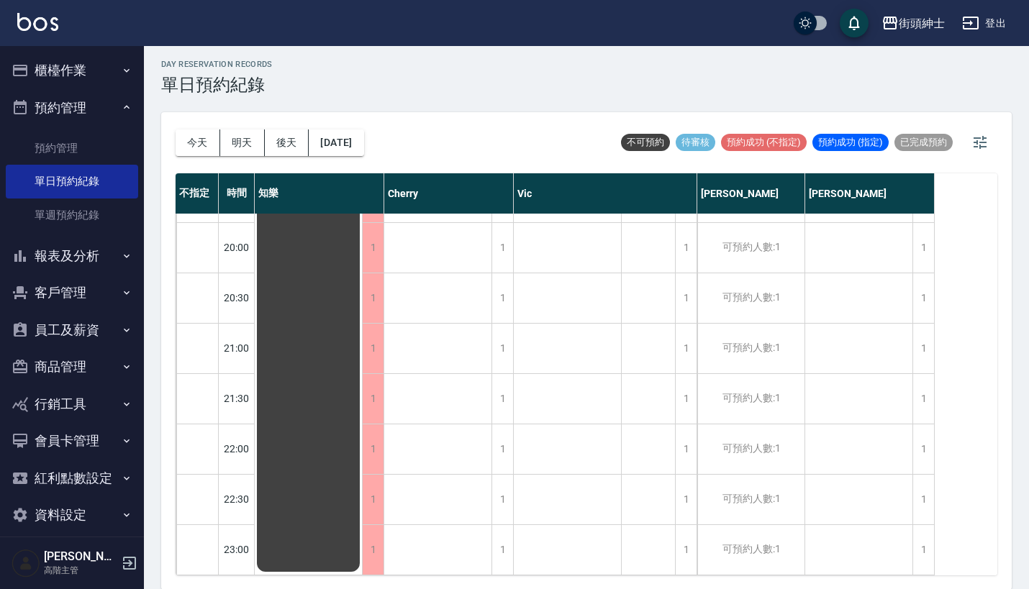
click at [116, 56] on button "櫃檯作業" at bounding box center [72, 70] width 132 height 37
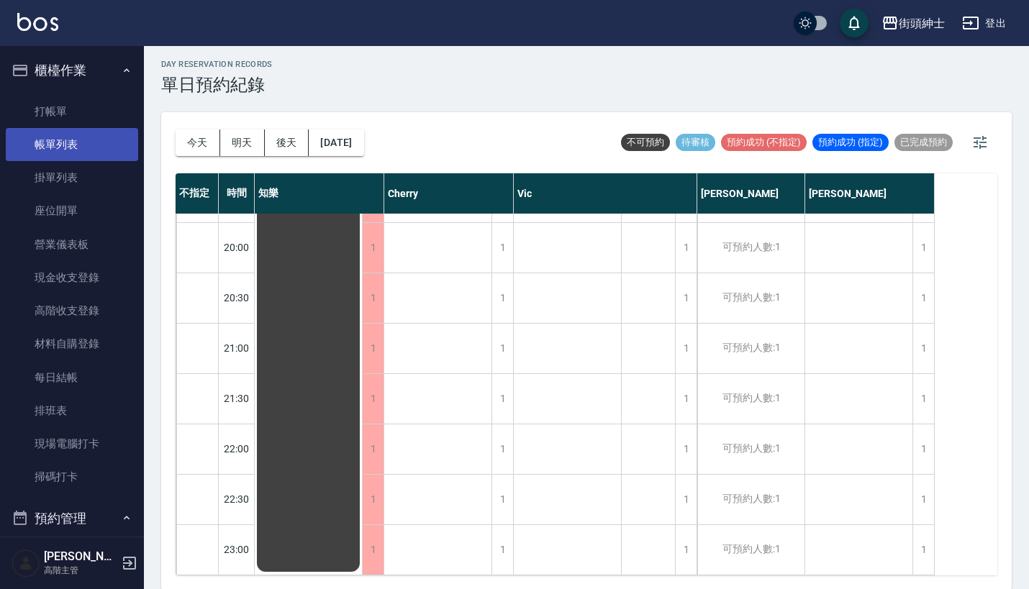
click at [86, 146] on link "帳單列表" at bounding box center [72, 144] width 132 height 33
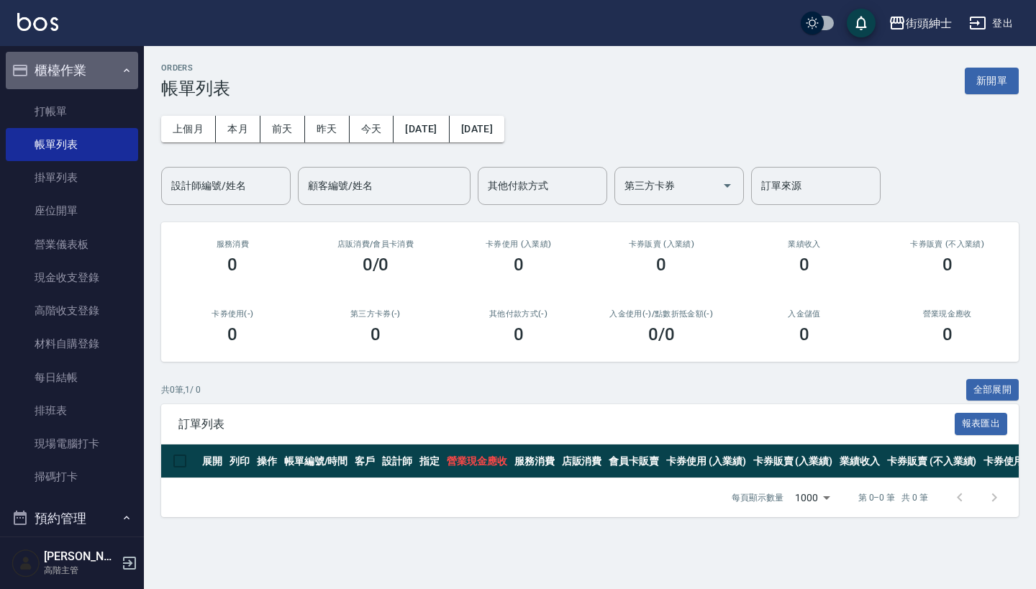
click at [109, 71] on button "櫃檯作業" at bounding box center [72, 70] width 132 height 37
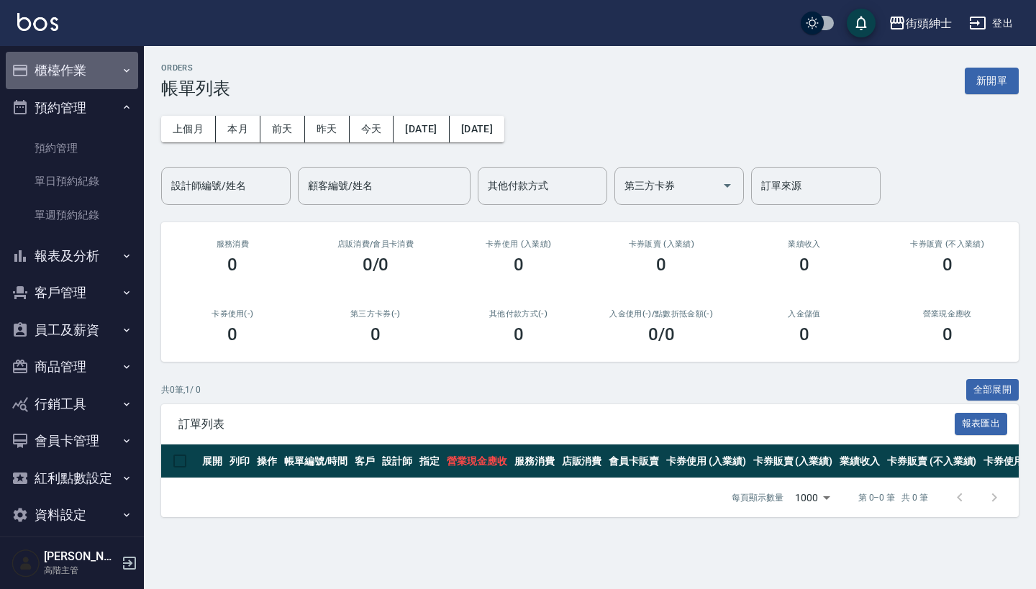
click at [109, 71] on button "櫃檯作業" at bounding box center [72, 70] width 132 height 37
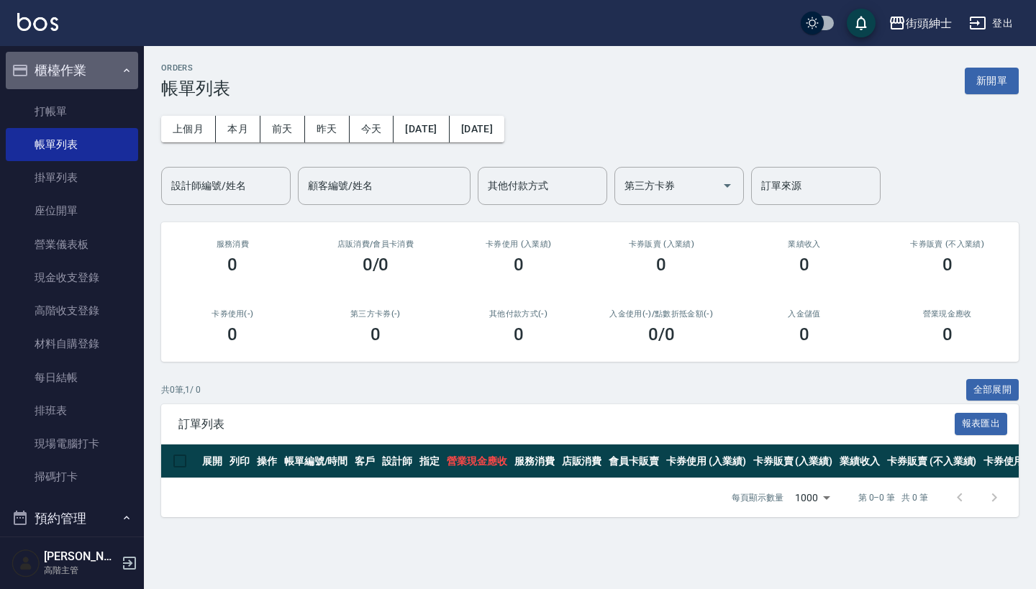
click at [109, 71] on button "櫃檯作業" at bounding box center [72, 70] width 132 height 37
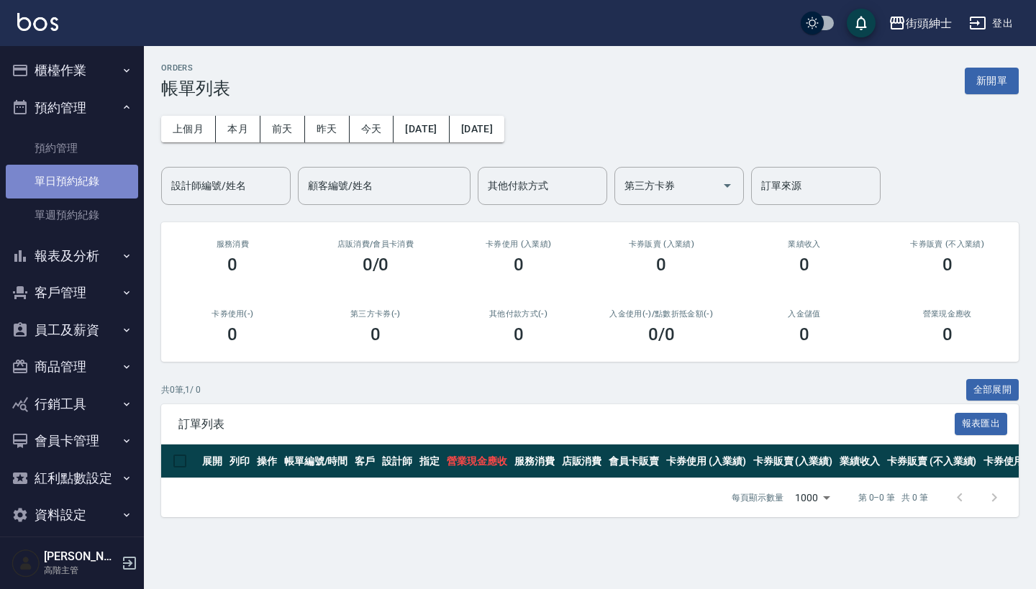
click at [76, 183] on link "單日預約紀錄" at bounding box center [72, 181] width 132 height 33
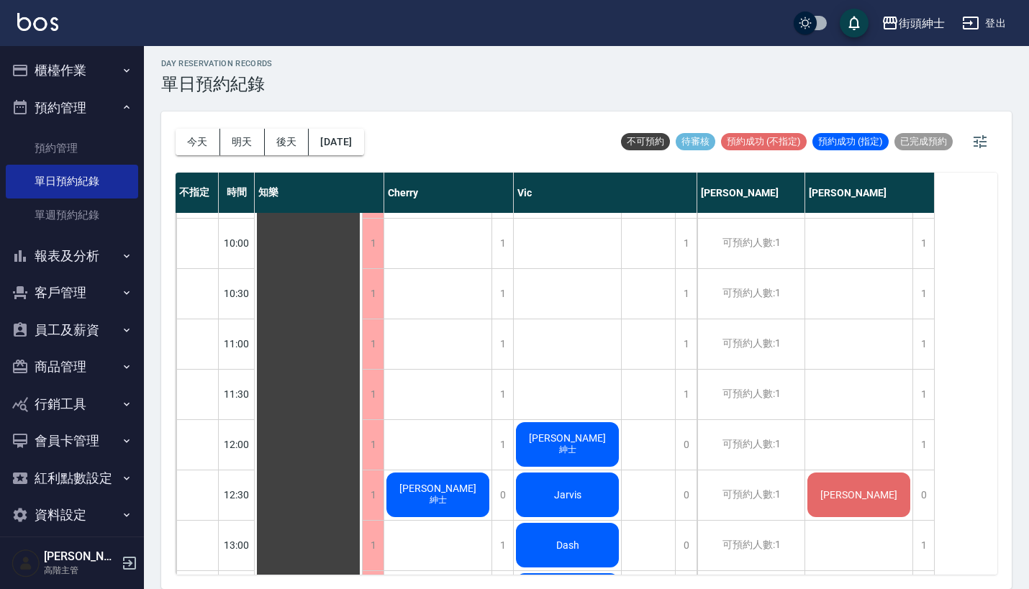
scroll to position [4, 0]
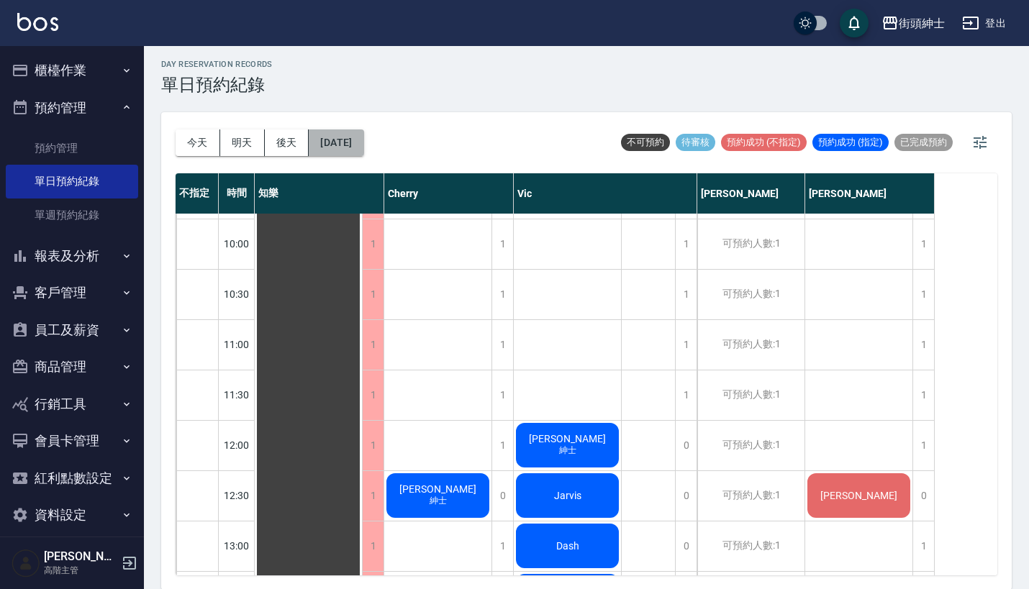
click at [363, 142] on button "[DATE]" at bounding box center [336, 142] width 55 height 27
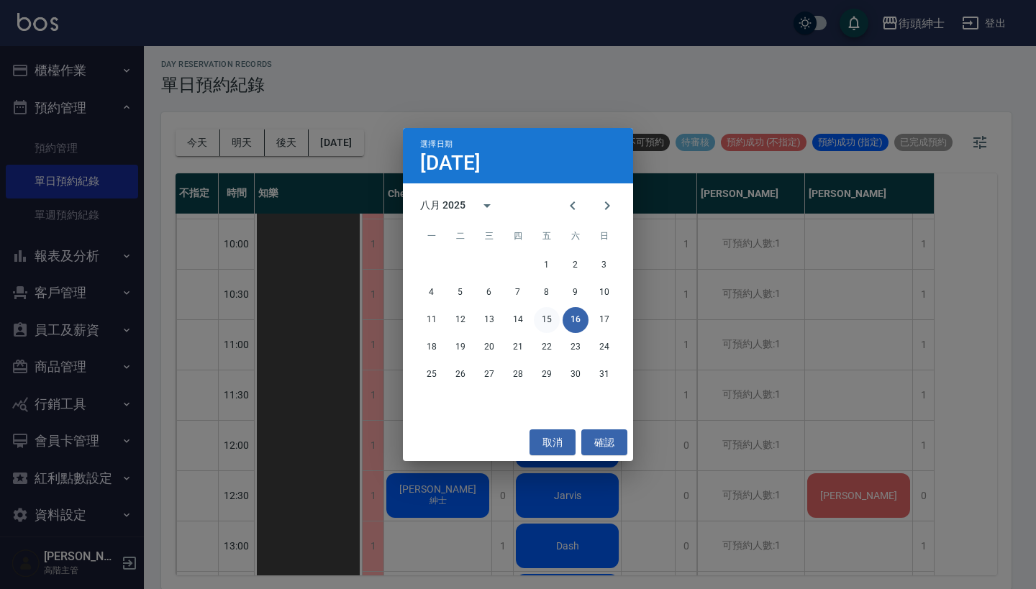
click at [538, 314] on button "15" at bounding box center [547, 320] width 26 height 26
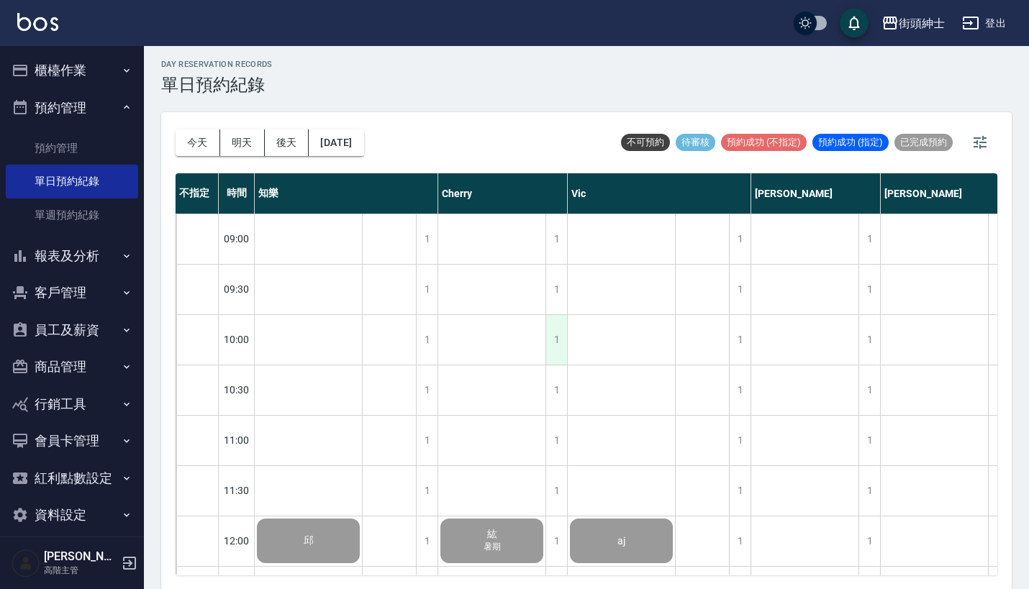
click at [93, 111] on button "預約管理" at bounding box center [72, 107] width 132 height 37
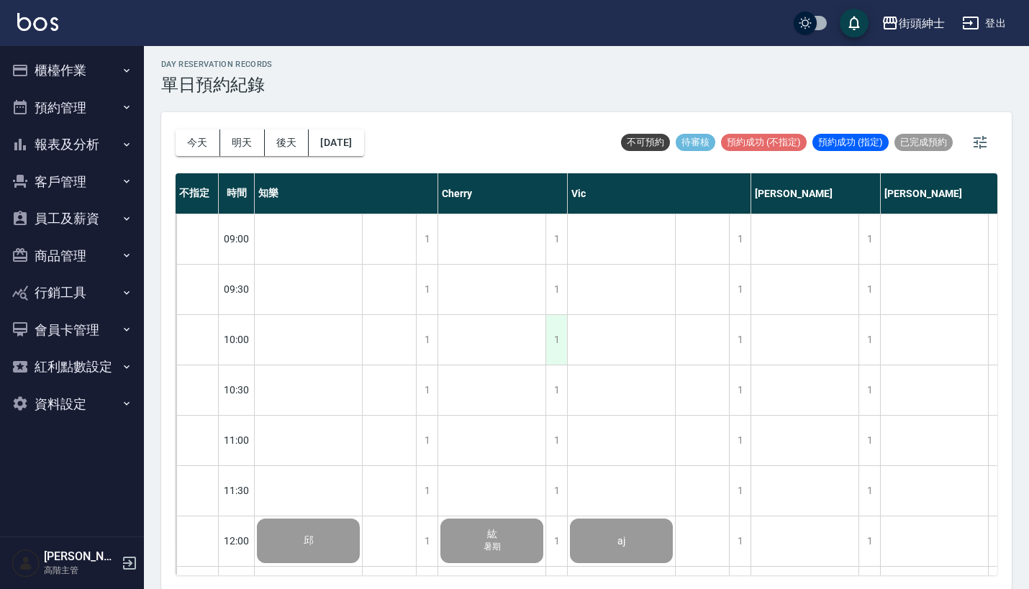
click at [93, 111] on button "預約管理" at bounding box center [72, 107] width 132 height 37
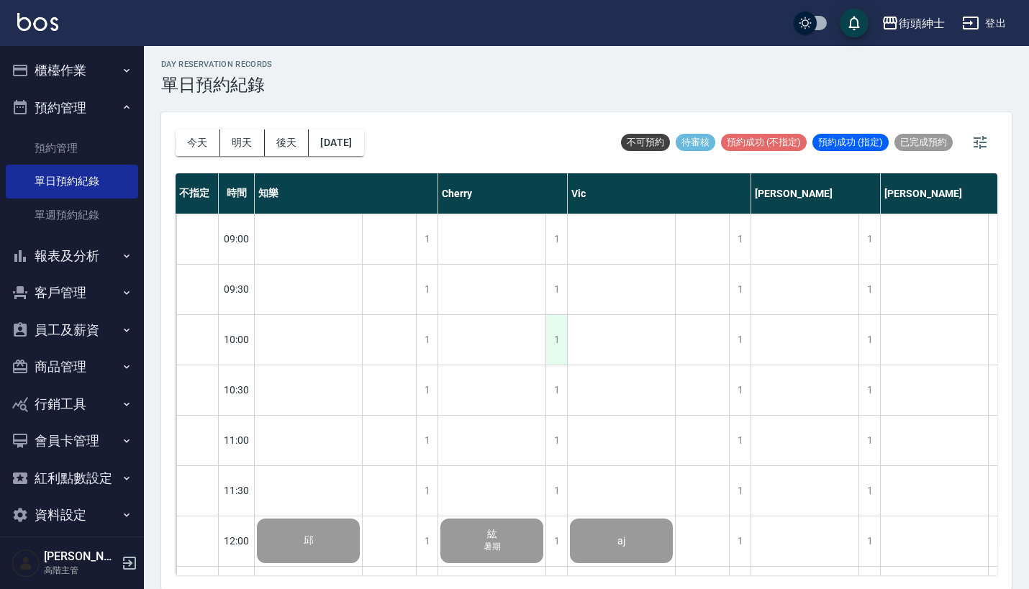
click at [93, 111] on button "預約管理" at bounding box center [72, 107] width 132 height 37
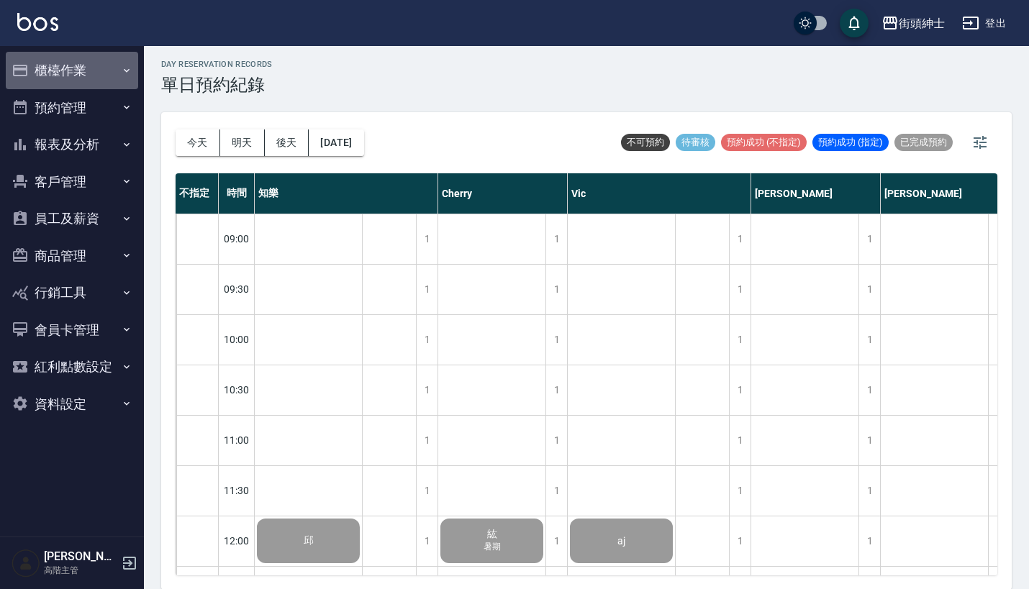
click at [108, 71] on button "櫃檯作業" at bounding box center [72, 70] width 132 height 37
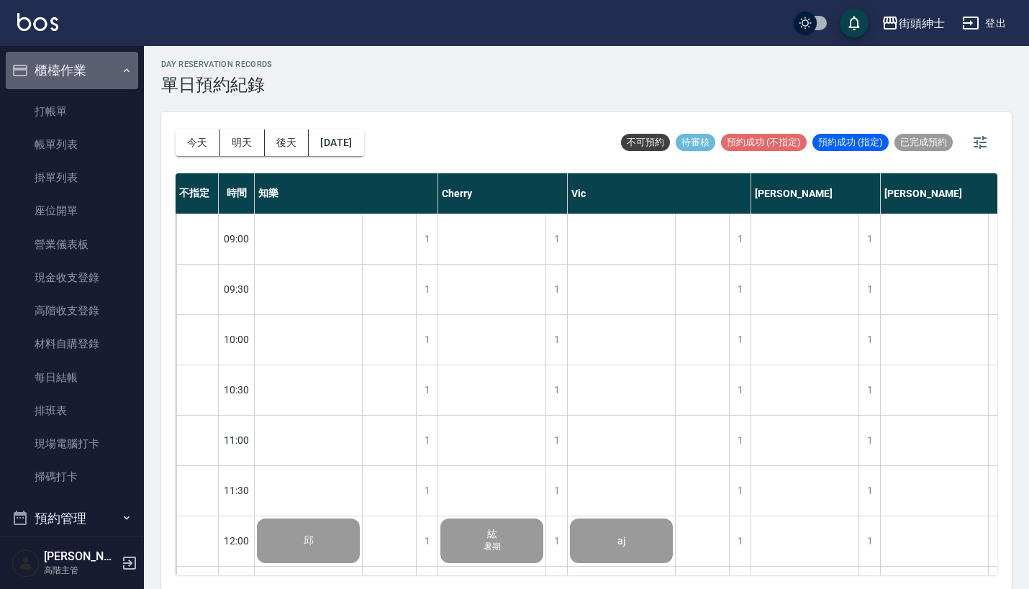
click at [108, 71] on button "櫃檯作業" at bounding box center [72, 70] width 132 height 37
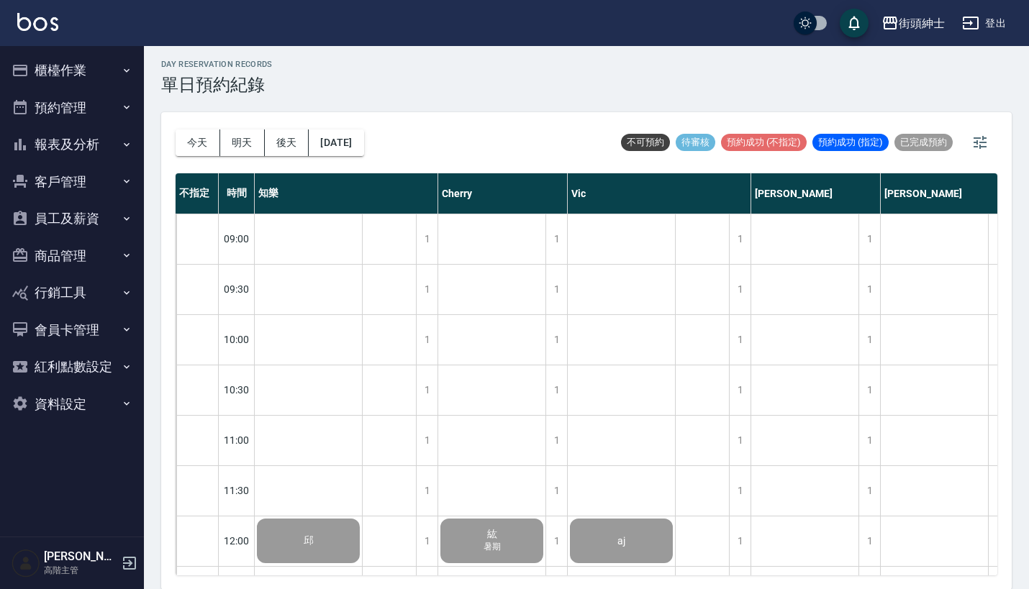
click at [108, 71] on button "櫃檯作業" at bounding box center [72, 70] width 132 height 37
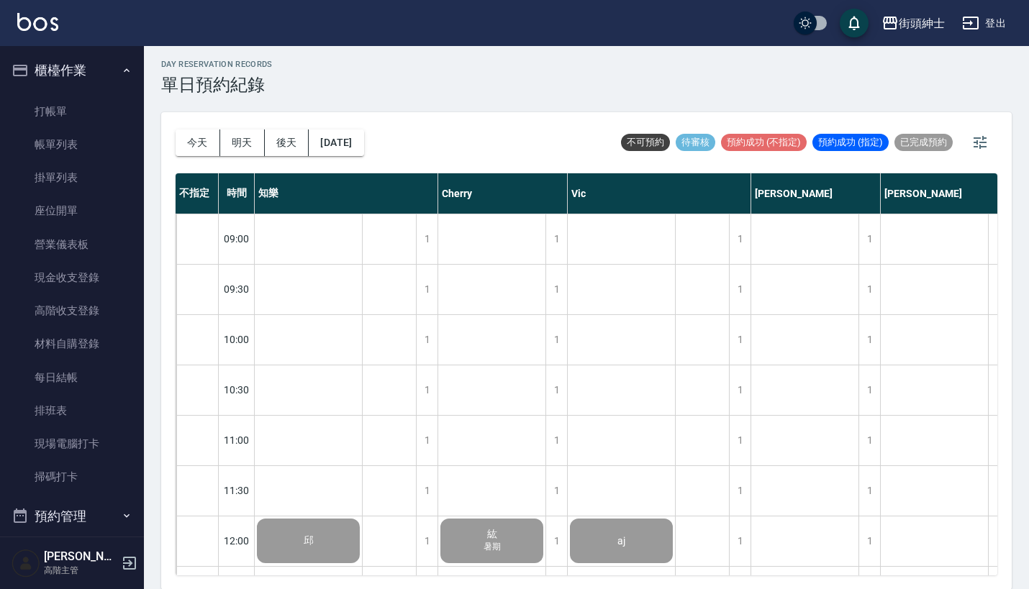
click at [108, 71] on button "櫃檯作業" at bounding box center [72, 70] width 132 height 37
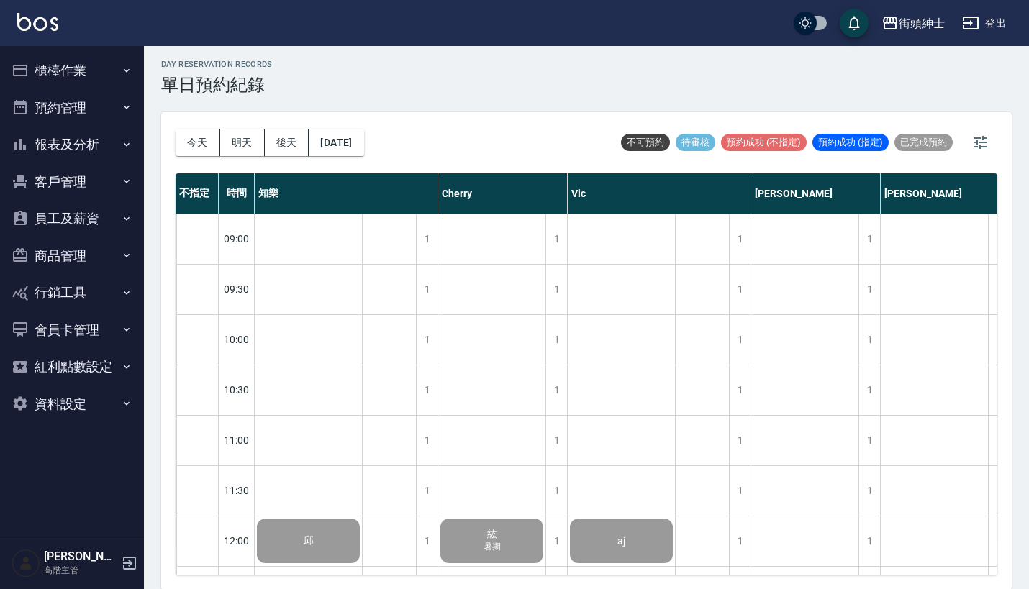
click at [109, 102] on button "預約管理" at bounding box center [72, 107] width 132 height 37
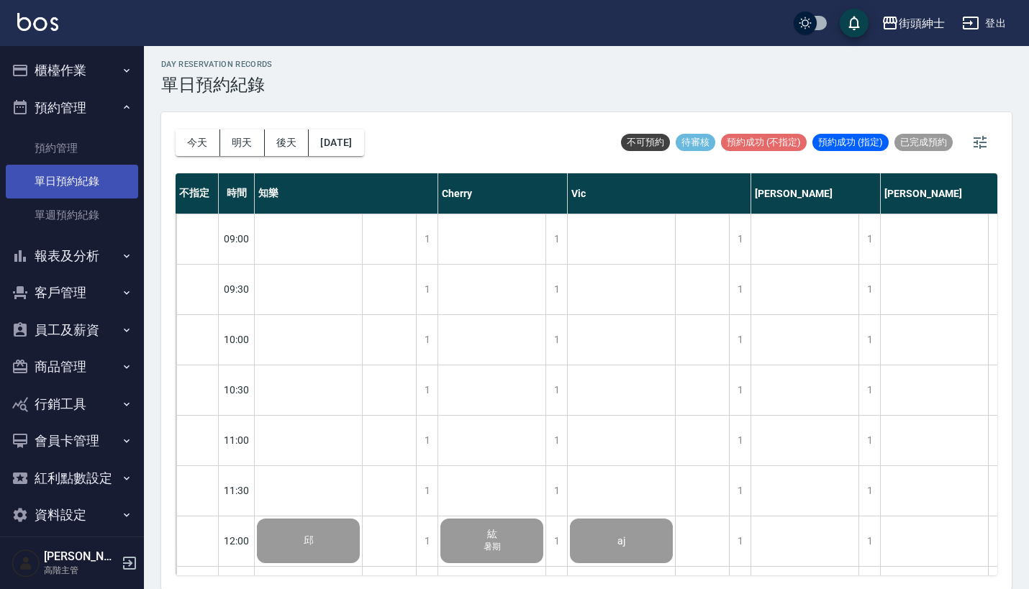
click at [108, 193] on link "單日預約紀錄" at bounding box center [72, 181] width 132 height 33
click at [407, 104] on div "day Reservation records 單日預約紀錄 今天 明天 後天 2025/08/15 不可預約 待審核 預約成功 (不指定) 預約成功 (指定…" at bounding box center [586, 315] width 885 height 547
click at [105, 66] on button "櫃檯作業" at bounding box center [72, 70] width 132 height 37
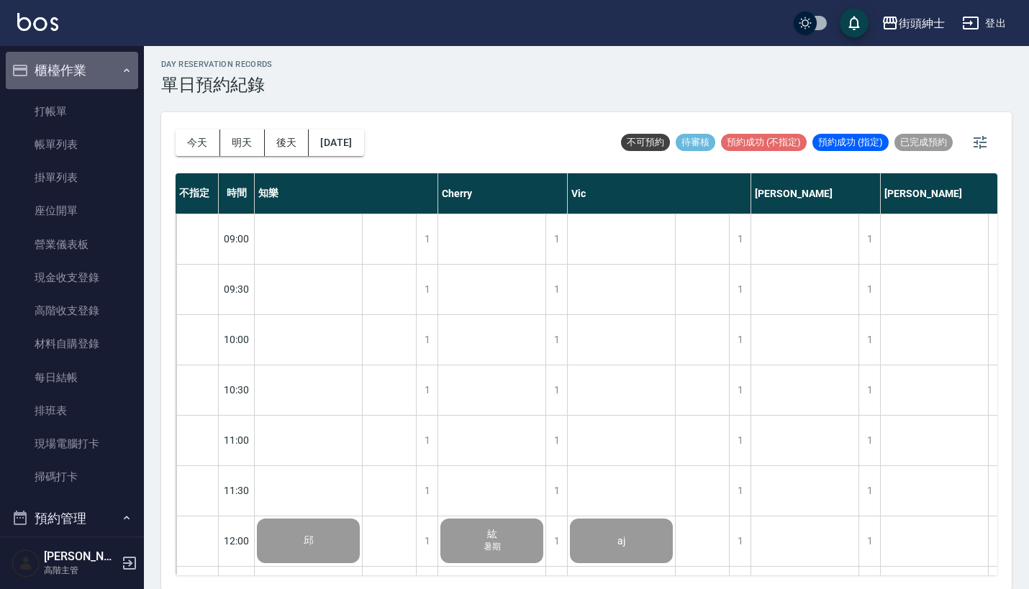
click at [105, 66] on button "櫃檯作業" at bounding box center [72, 70] width 132 height 37
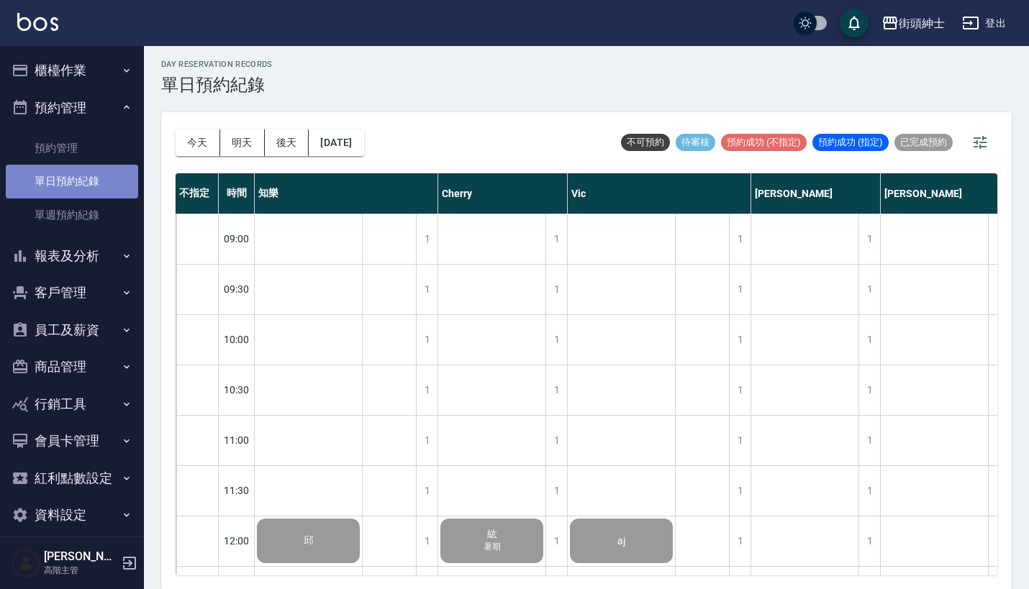
click at [104, 173] on link "單日預約紀錄" at bounding box center [72, 181] width 132 height 33
click at [109, 108] on button "預約管理" at bounding box center [72, 107] width 132 height 37
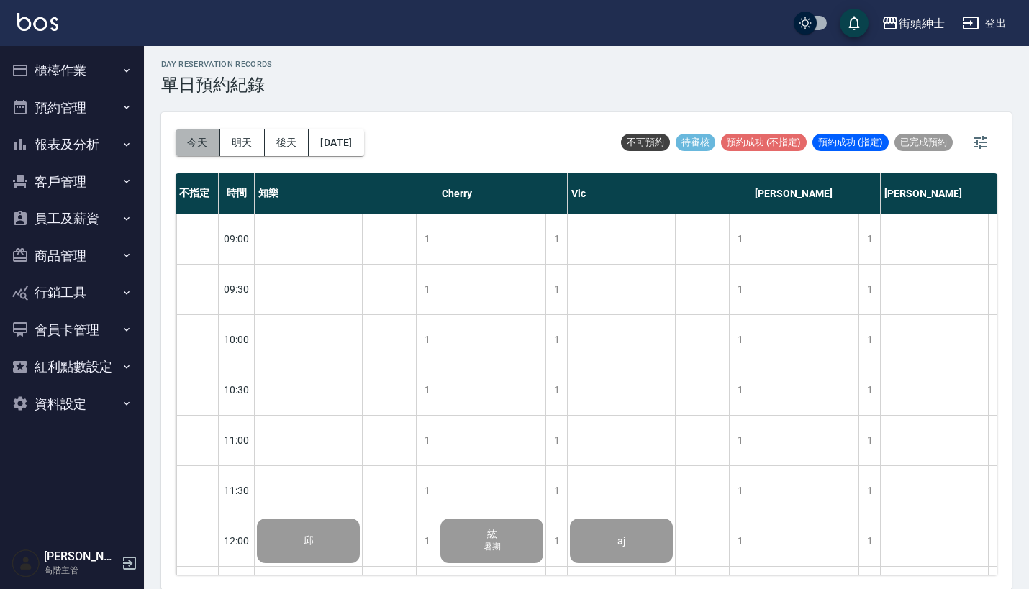
click at [194, 142] on button "今天" at bounding box center [198, 142] width 45 height 27
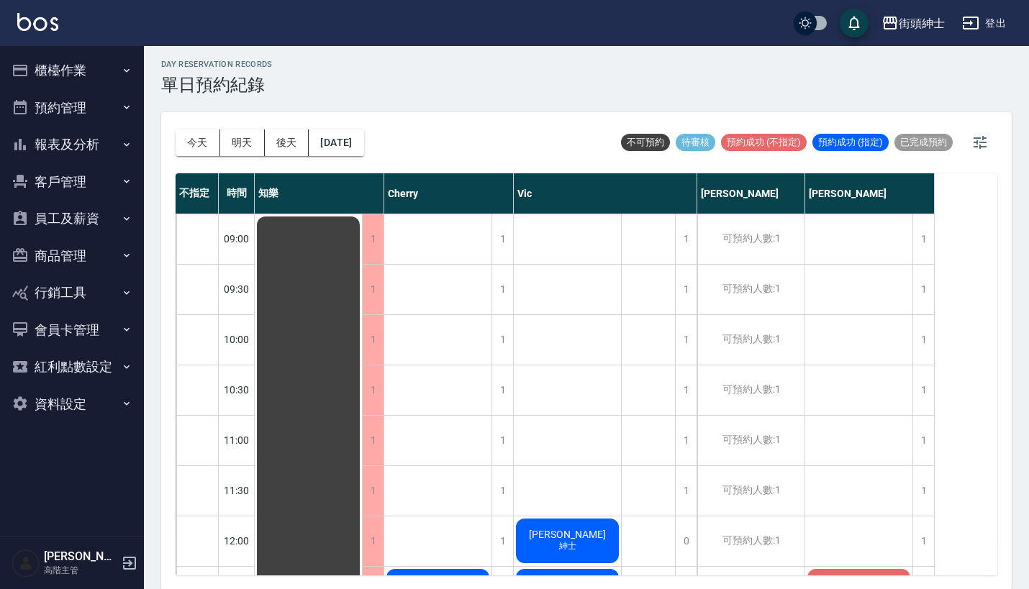
click at [91, 98] on button "預約管理" at bounding box center [72, 107] width 132 height 37
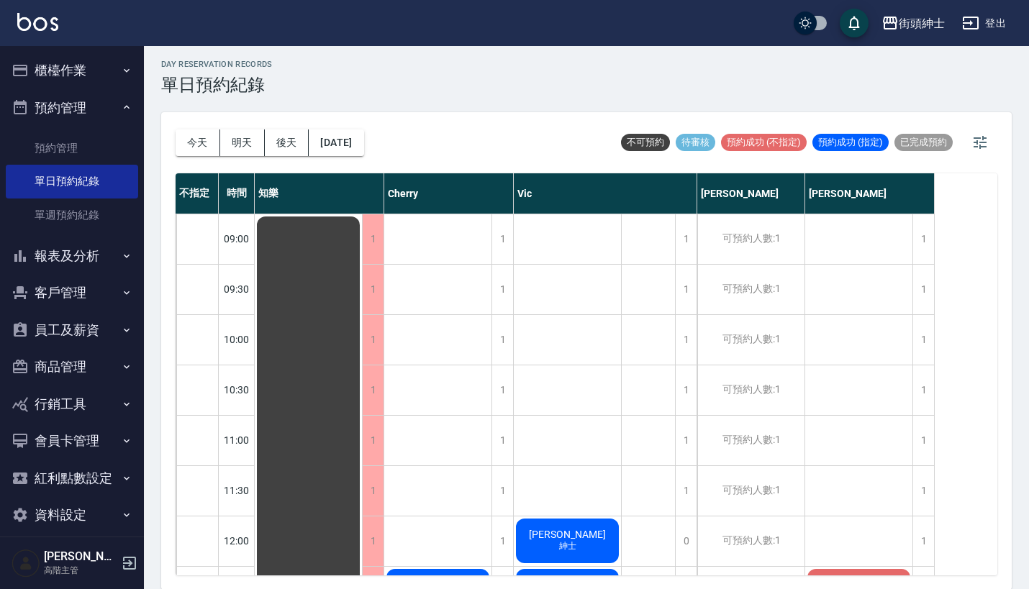
click at [94, 68] on button "櫃檯作業" at bounding box center [72, 70] width 132 height 37
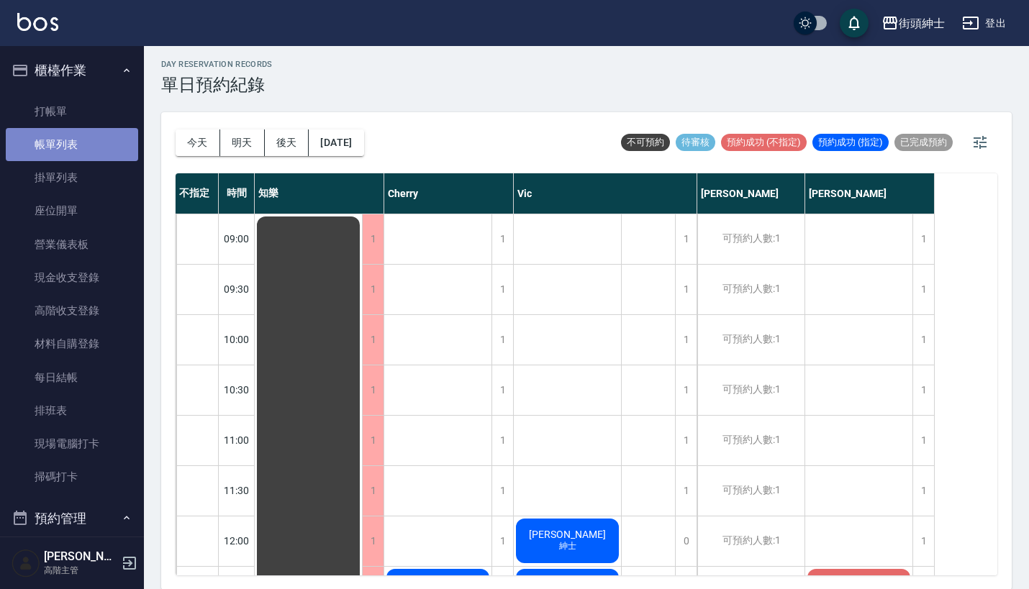
click at [95, 145] on link "帳單列表" at bounding box center [72, 144] width 132 height 33
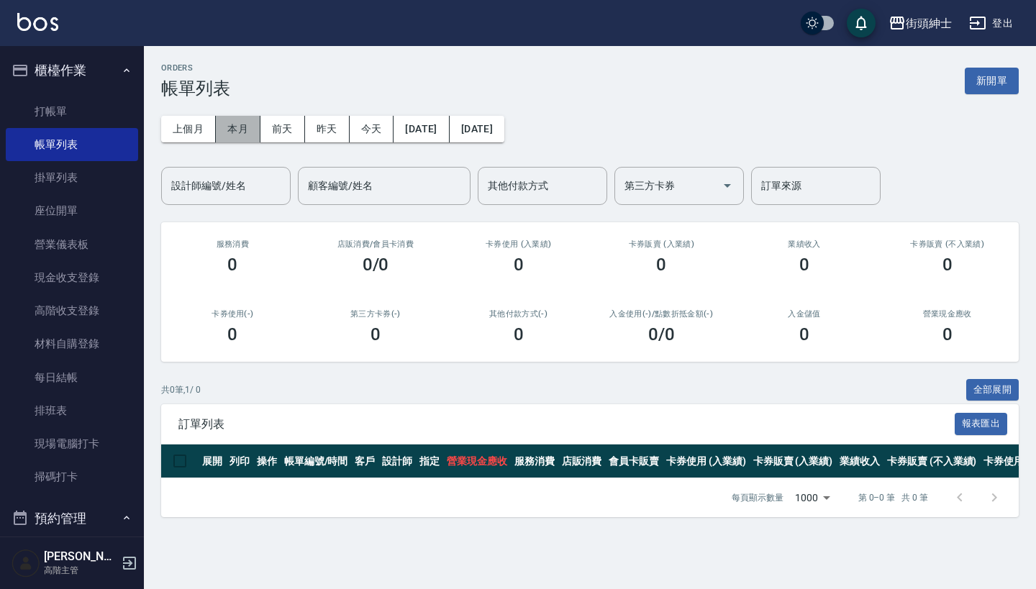
click at [247, 119] on button "本月" at bounding box center [238, 129] width 45 height 27
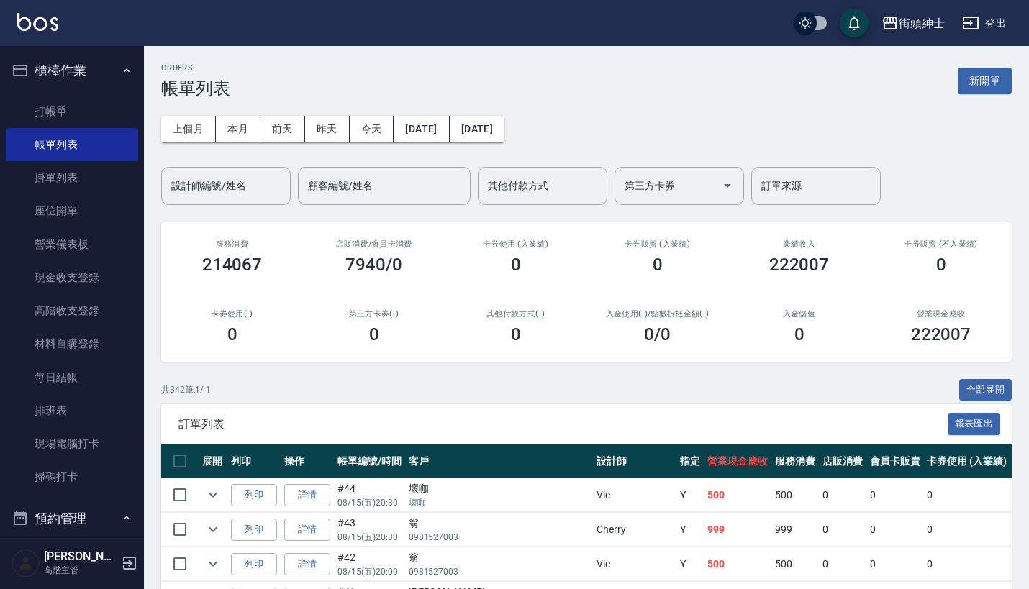
click at [79, 62] on button "櫃檯作業" at bounding box center [72, 70] width 132 height 37
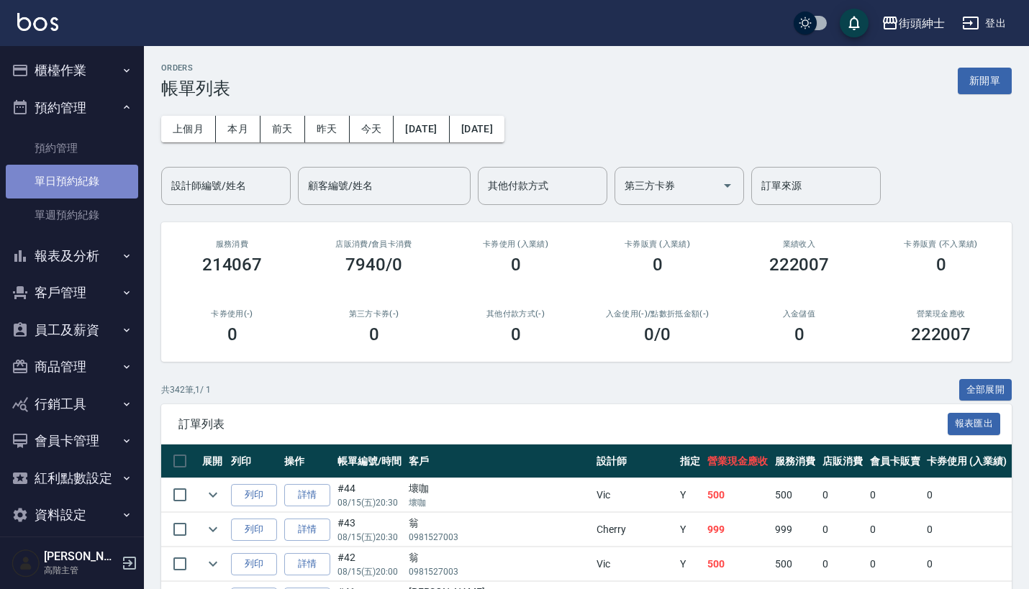
click at [95, 178] on link "單日預約紀錄" at bounding box center [72, 181] width 132 height 33
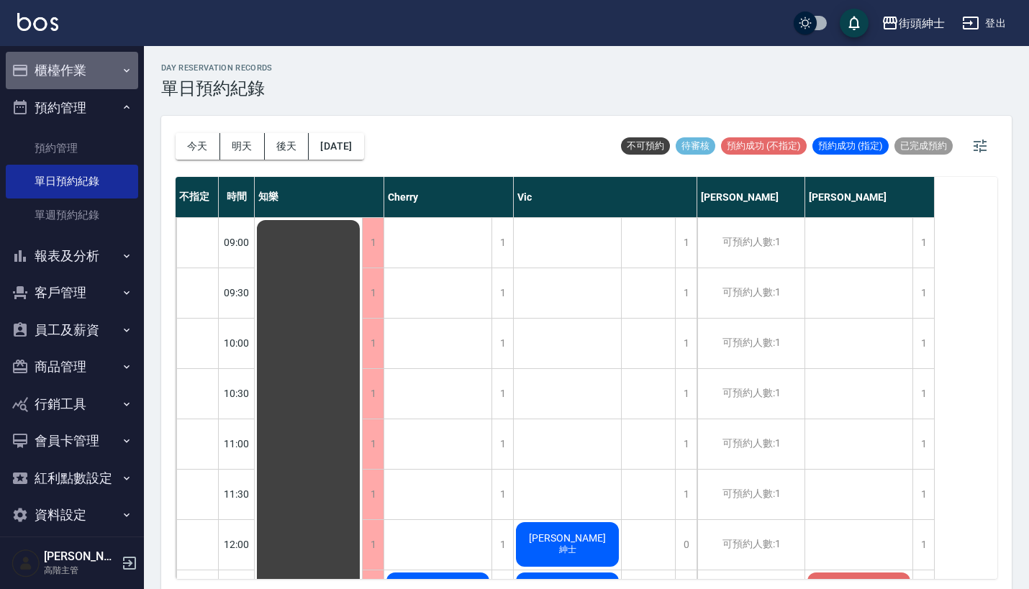
click at [95, 72] on button "櫃檯作業" at bounding box center [72, 70] width 132 height 37
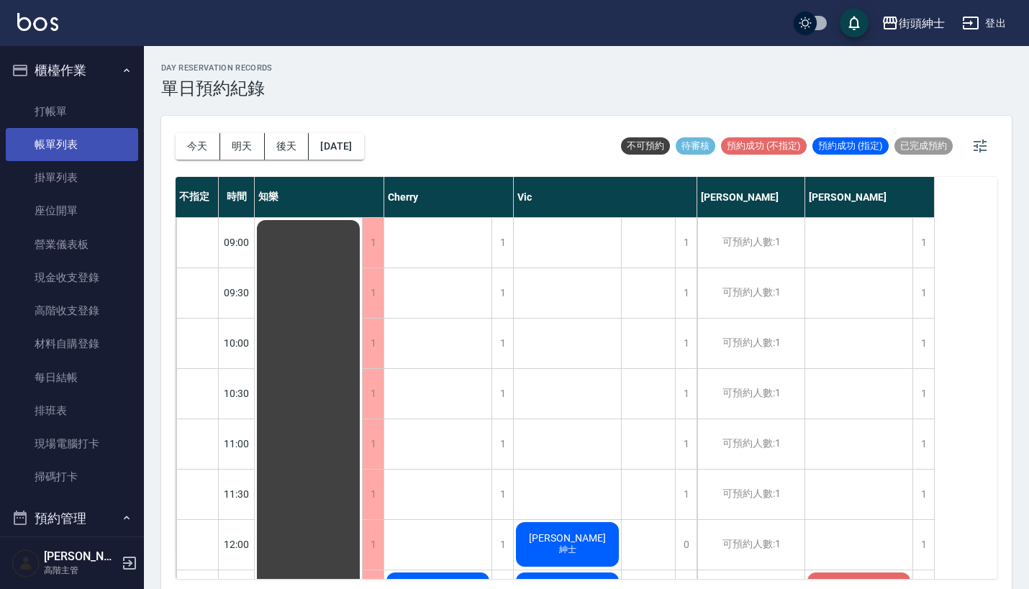
click at [98, 145] on link "帳單列表" at bounding box center [72, 144] width 132 height 33
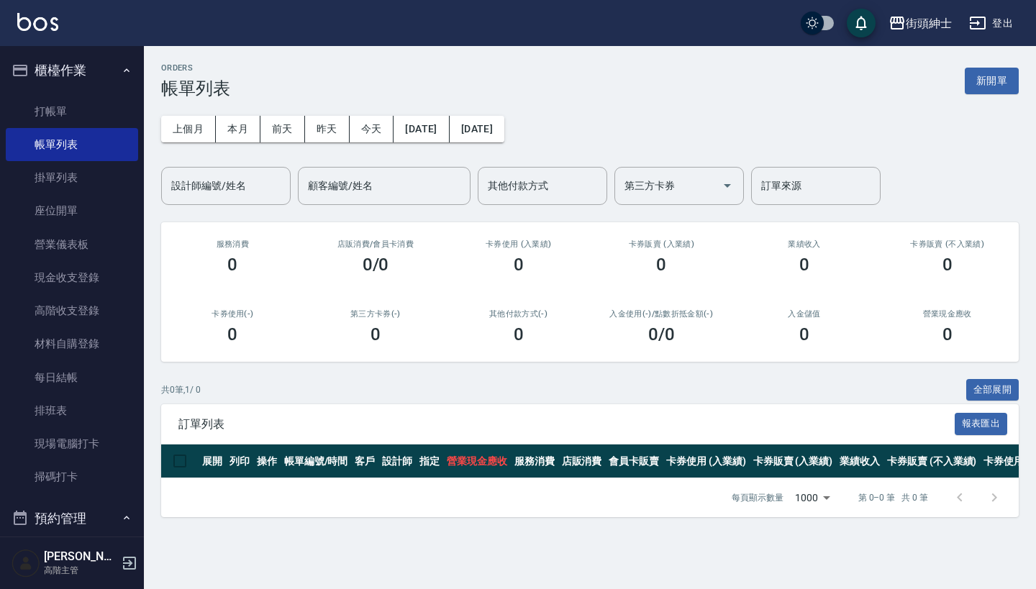
click at [99, 72] on button "櫃檯作業" at bounding box center [72, 70] width 132 height 37
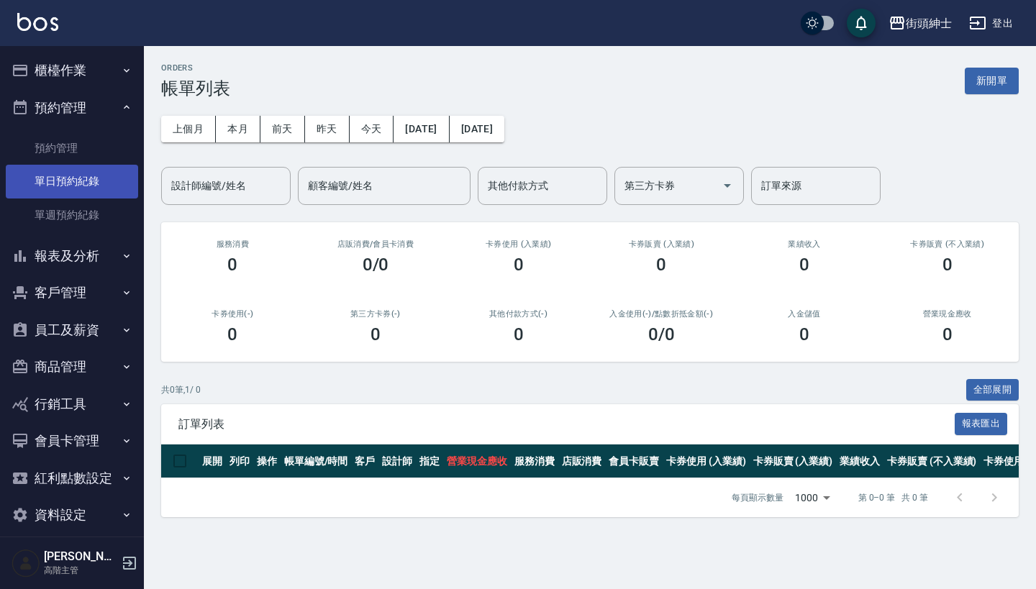
click at [111, 178] on link "單日預約紀錄" at bounding box center [72, 181] width 132 height 33
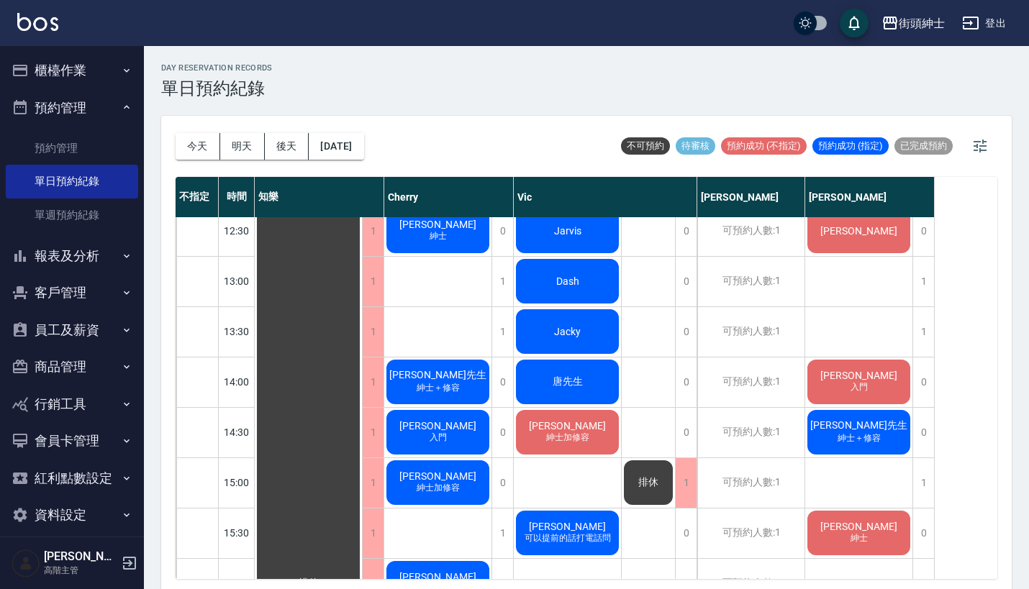
scroll to position [377, 0]
